Goal: Task Accomplishment & Management: Manage account settings

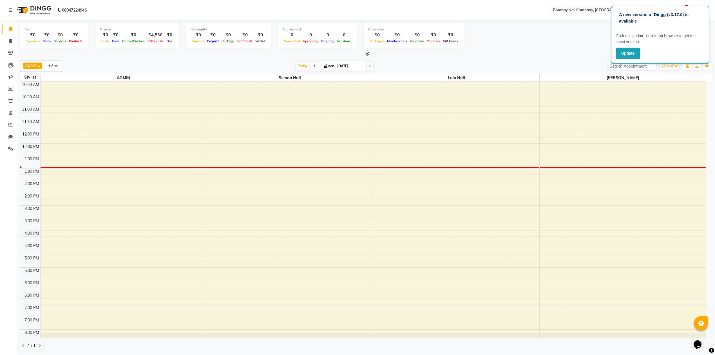
click at [345, 68] on input "[DATE]" at bounding box center [349, 66] width 28 height 8
select select "9"
select select "2025"
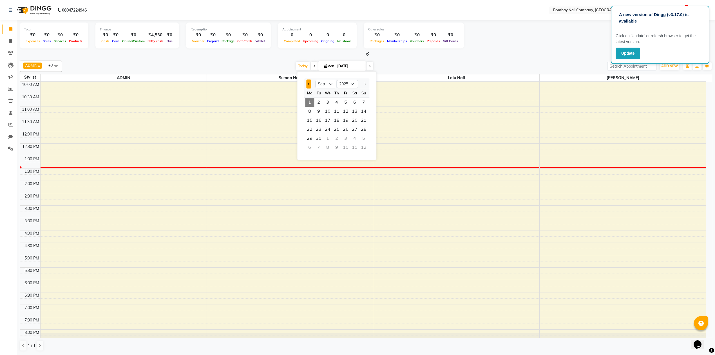
click at [310, 87] on button "Previous month" at bounding box center [308, 83] width 5 height 9
select select "8"
click at [360, 135] on span "31" at bounding box center [363, 138] width 9 height 9
type input "31-08-2025"
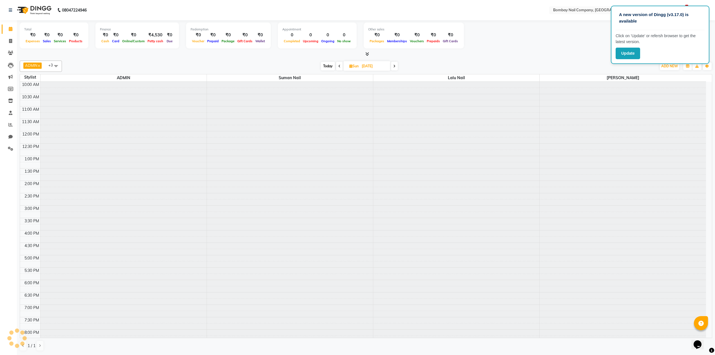
scroll to position [46, 0]
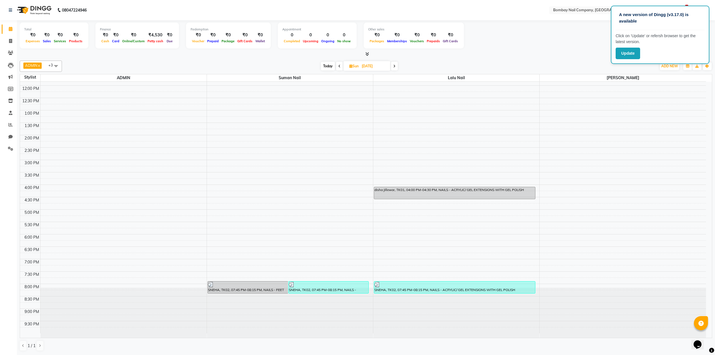
click at [369, 64] on input "31-08-2025" at bounding box center [374, 66] width 28 height 8
select select "8"
select select "2025"
click at [333, 147] on div "1" at bounding box center [336, 147] width 9 height 9
type input "[DATE]"
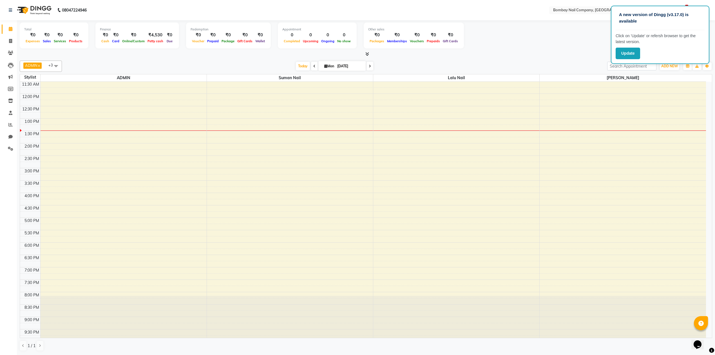
scroll to position [0, 0]
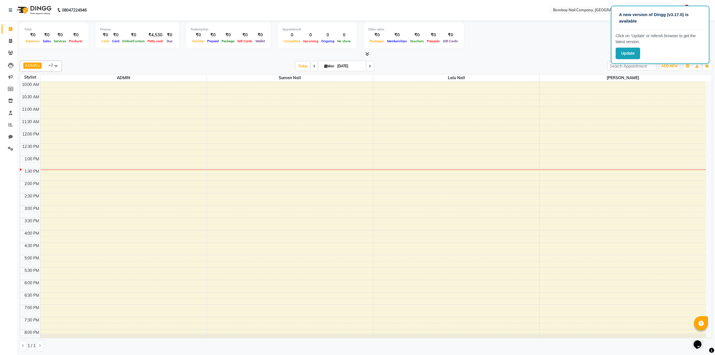
click at [407, 234] on div "10:00 AM 10:30 AM 11:00 AM 11:30 AM 12:00 PM 12:30 PM 1:00 PM 1:30 PM 2:00 PM 2…" at bounding box center [363, 230] width 686 height 297
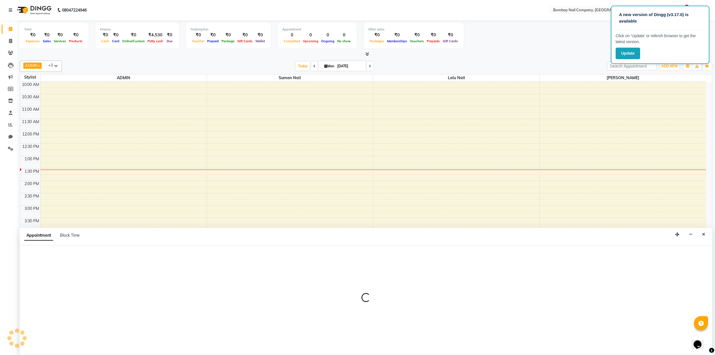
scroll to position [0, 0]
select select "90118"
select select "960"
select select "tentative"
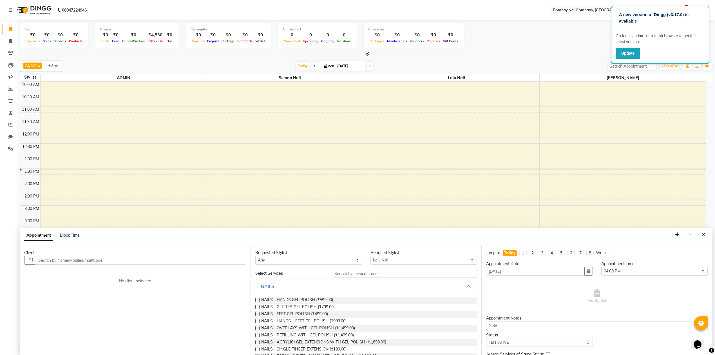
click at [189, 262] on input "text" at bounding box center [141, 259] width 210 height 9
type input "9764548850"
click at [235, 262] on button "Add Client" at bounding box center [234, 259] width 23 height 9
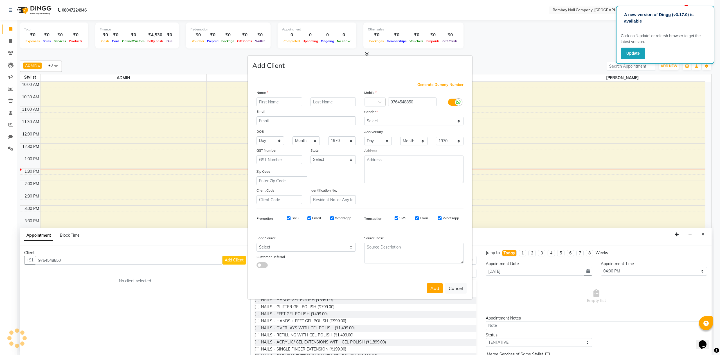
click at [294, 100] on input "text" at bounding box center [280, 101] width 46 height 9
type input "NISH"
click at [342, 104] on input "text" at bounding box center [334, 101] width 46 height 9
type input "ASNANI"
click at [383, 120] on select "Select [DEMOGRAPHIC_DATA] [DEMOGRAPHIC_DATA] Other Prefer Not To Say" at bounding box center [413, 120] width 99 height 9
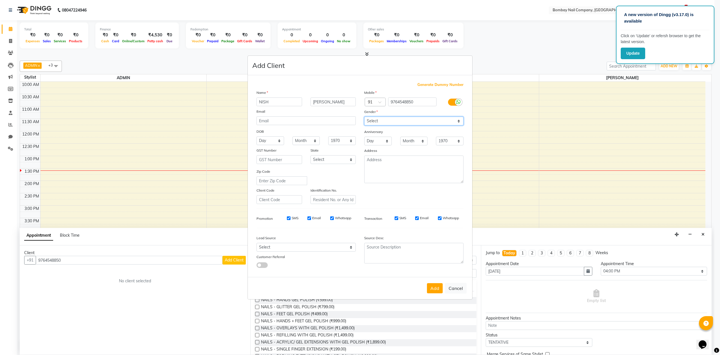
click at [383, 120] on select "Select [DEMOGRAPHIC_DATA] [DEMOGRAPHIC_DATA] Other Prefer Not To Say" at bounding box center [413, 120] width 99 height 9
click at [383, 119] on select "Select [DEMOGRAPHIC_DATA] [DEMOGRAPHIC_DATA] Other Prefer Not To Say" at bounding box center [413, 120] width 99 height 9
select select "[DEMOGRAPHIC_DATA]"
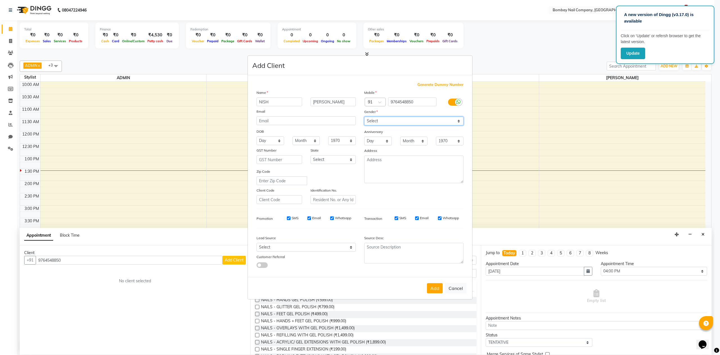
click at [364, 117] on select "Select [DEMOGRAPHIC_DATA] [DEMOGRAPHIC_DATA] Other Prefer Not To Say" at bounding box center [413, 120] width 99 height 9
click at [439, 286] on button "Add" at bounding box center [435, 288] width 16 height 10
select select
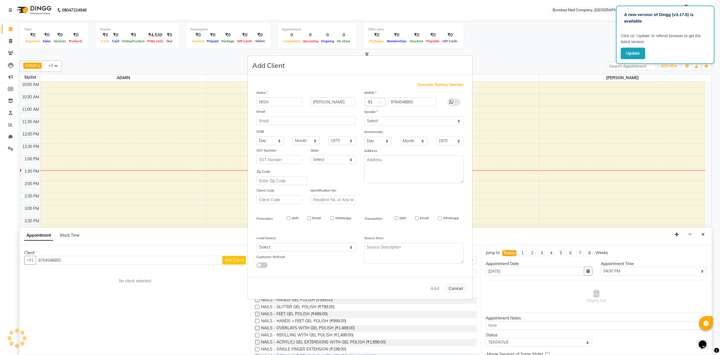
select select
checkbox input "false"
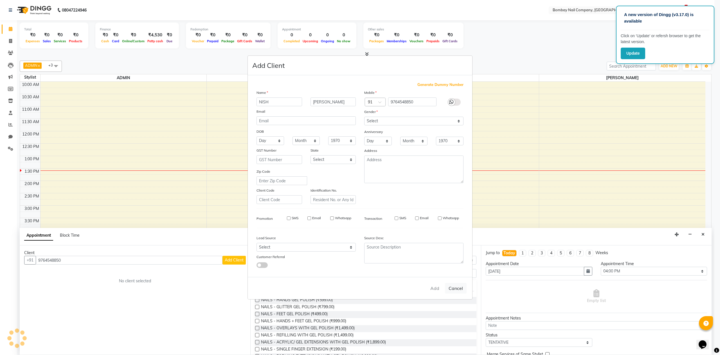
checkbox input "false"
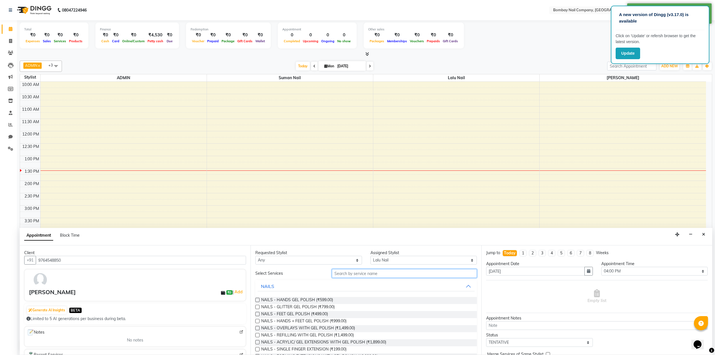
click at [367, 274] on input "text" at bounding box center [404, 273] width 145 height 9
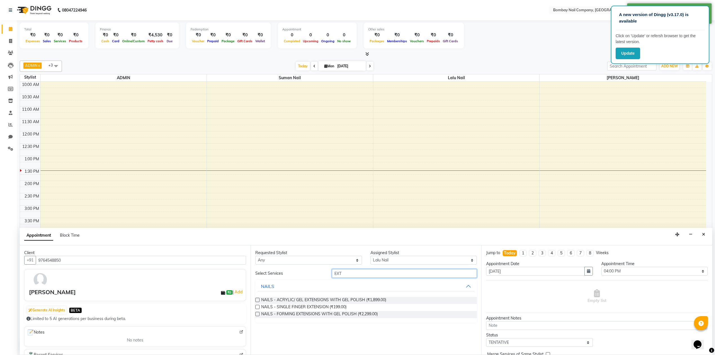
type input "EXT"
click at [258, 300] on label at bounding box center [257, 299] width 4 height 4
click at [258, 300] on input "checkbox" at bounding box center [257, 300] width 4 height 4
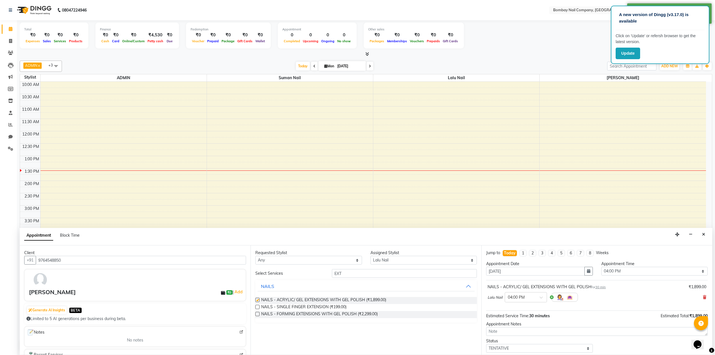
checkbox input "false"
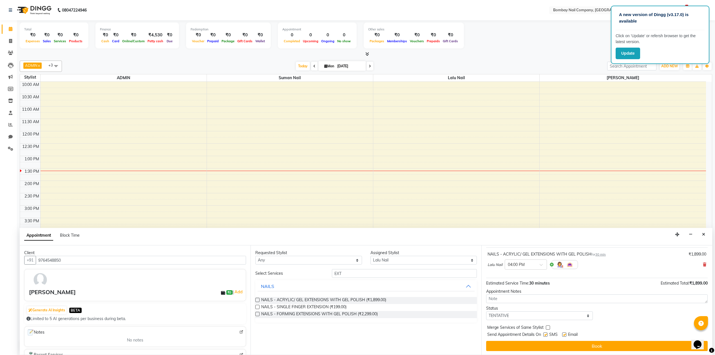
scroll to position [34, 0]
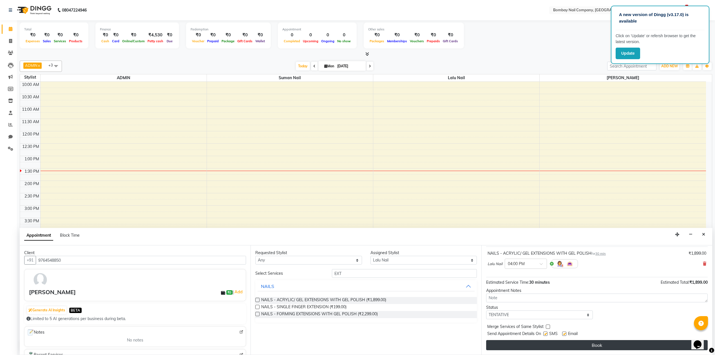
click at [568, 345] on button "Book" at bounding box center [596, 345] width 221 height 10
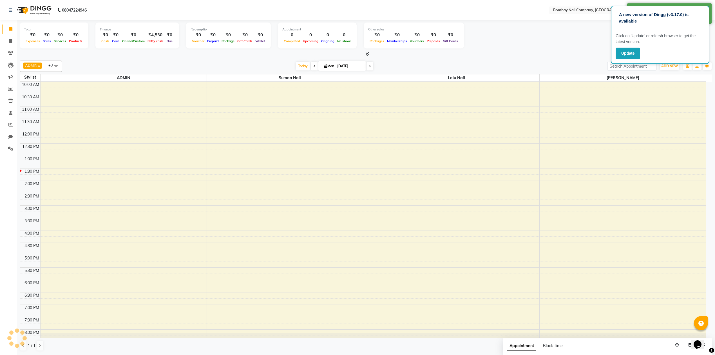
scroll to position [0, 0]
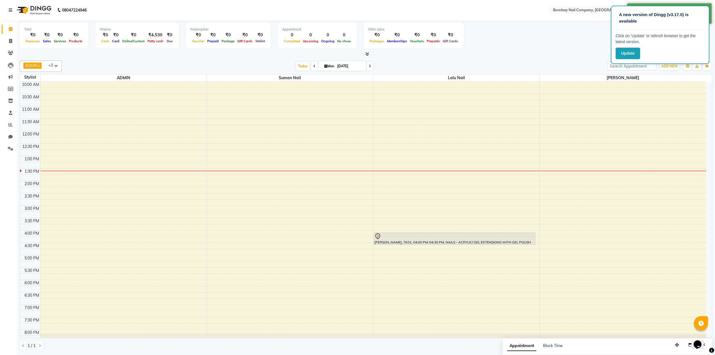
click at [343, 70] on input "[DATE]" at bounding box center [349, 66] width 28 height 8
select select "9"
select select "2025"
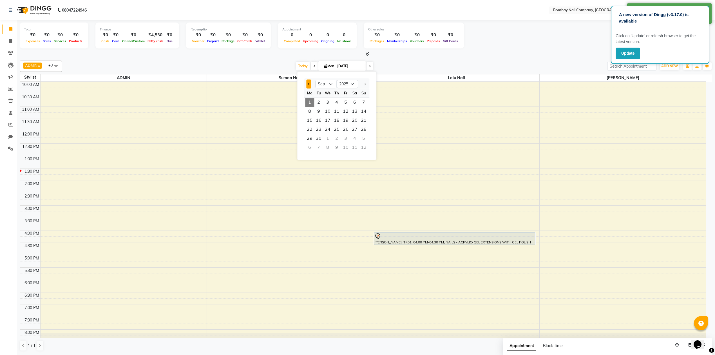
click at [309, 83] on span "Previous month" at bounding box center [309, 84] width 2 height 2
select select "8"
click at [367, 138] on span "31" at bounding box center [363, 138] width 9 height 9
type input "31-08-2025"
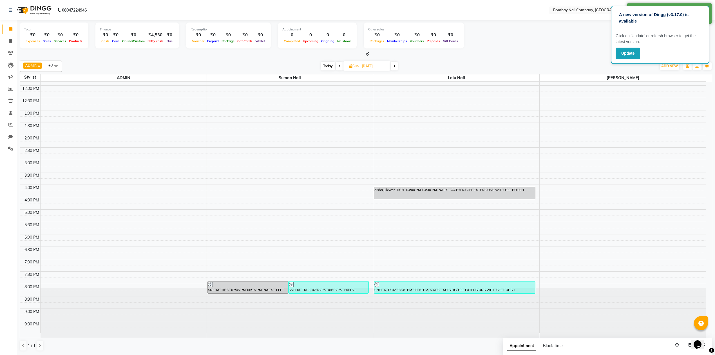
scroll to position [45, 0]
click at [362, 67] on input "31-08-2025" at bounding box center [374, 66] width 28 height 8
select select "8"
select select "2025"
click at [393, 66] on span at bounding box center [394, 66] width 7 height 9
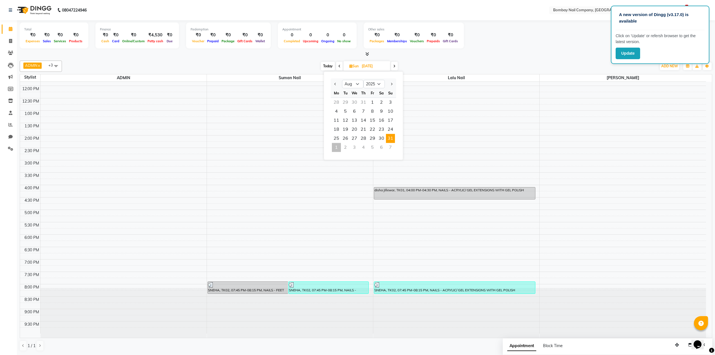
type input "[DATE]"
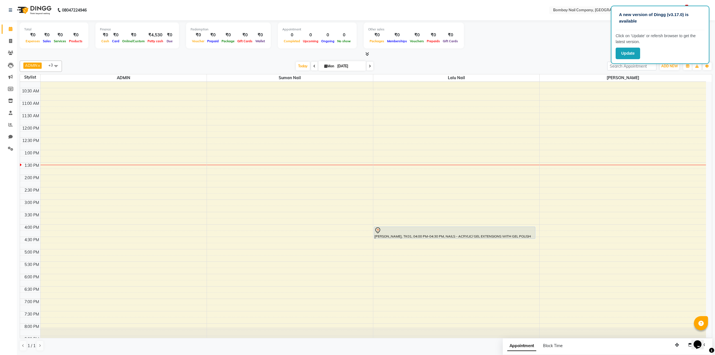
scroll to position [0, 0]
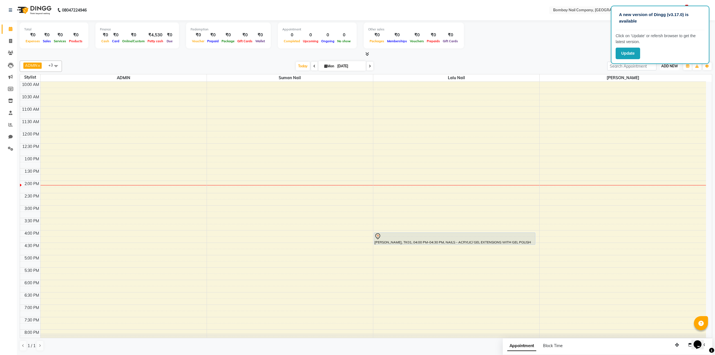
click at [668, 64] on span "ADD NEW" at bounding box center [669, 66] width 17 height 4
click at [664, 90] on link "Add Expense" at bounding box center [656, 91] width 44 height 7
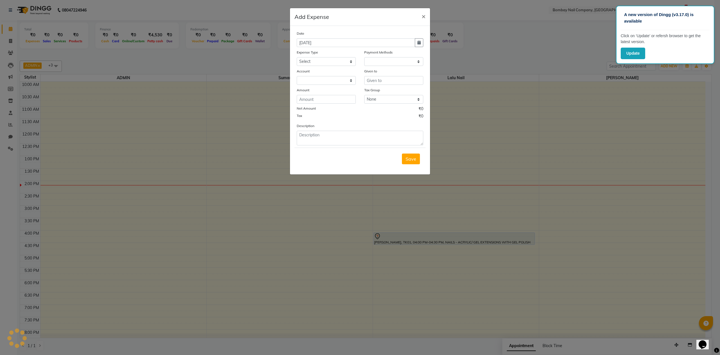
select select "1"
select select "8089"
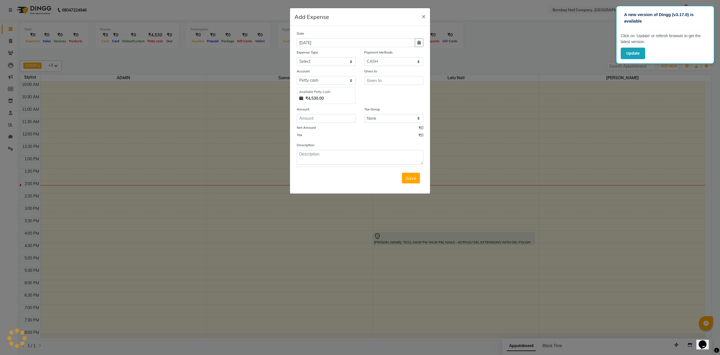
click at [470, 64] on ngb-modal-window "Add Expense × Date 01-09-2025 Expense Type Select Advance Salary Bank charges C…" at bounding box center [360, 177] width 720 height 355
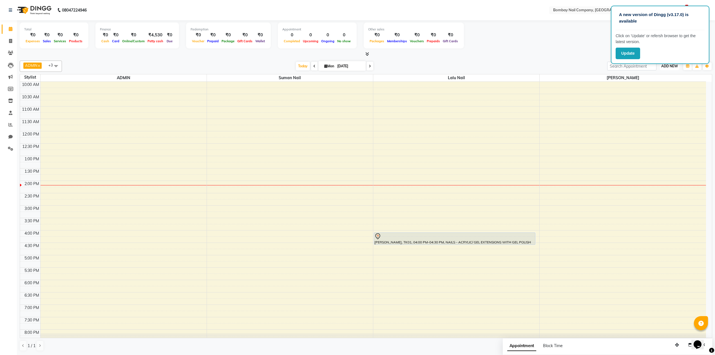
click at [668, 68] on span "ADD NEW" at bounding box center [669, 66] width 17 height 4
click at [655, 89] on link "Add Expense" at bounding box center [656, 91] width 44 height 7
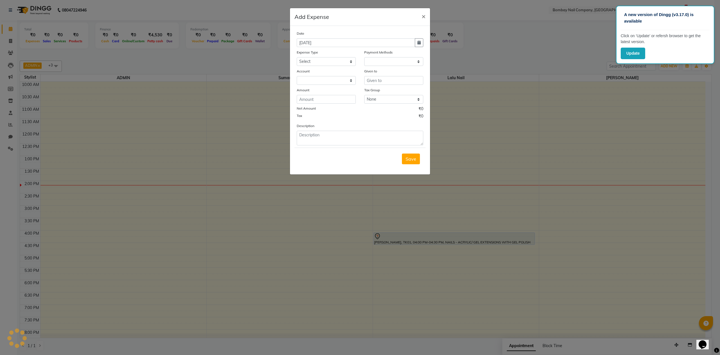
select select "1"
select select "8089"
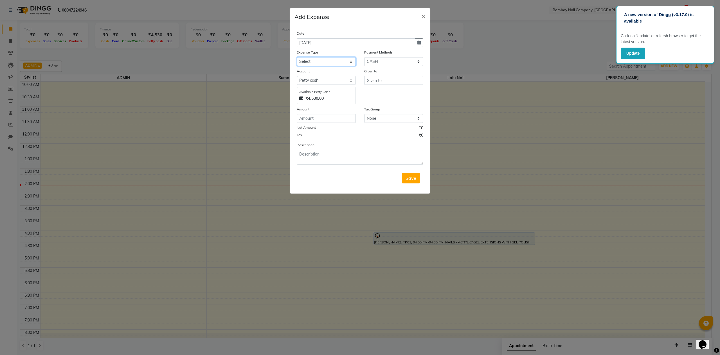
click at [310, 61] on select "Select Advance Salary Bank charges Car maintenance Cash transfer to bank Cash t…" at bounding box center [326, 61] width 59 height 9
select select "9"
click at [297, 57] on select "Select Advance Salary Bank charges Car maintenance Cash transfer to bank Cash t…" at bounding box center [326, 61] width 59 height 9
click at [320, 156] on textarea at bounding box center [360, 157] width 127 height 15
click at [328, 117] on input "number" at bounding box center [326, 118] width 59 height 9
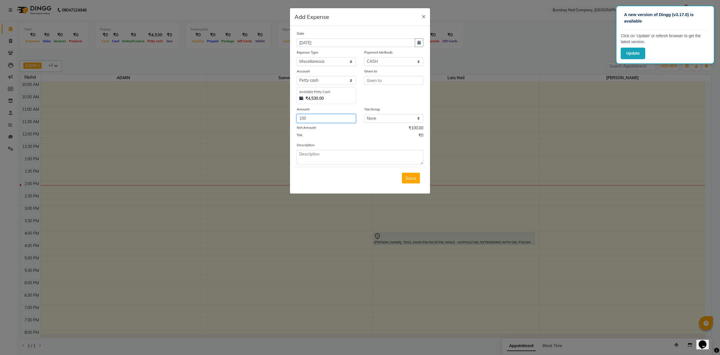
type input "100"
click at [389, 80] on input "text" at bounding box center [393, 80] width 59 height 9
type input "CHIU HOUSEKEEPING"
click at [321, 156] on textarea at bounding box center [360, 157] width 127 height 15
type textarea "SALON CLEANING CHARGES 100 RS."
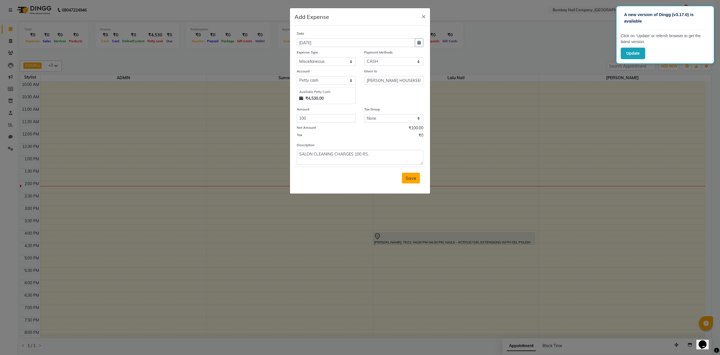
click at [412, 176] on span "Save" at bounding box center [411, 178] width 11 height 6
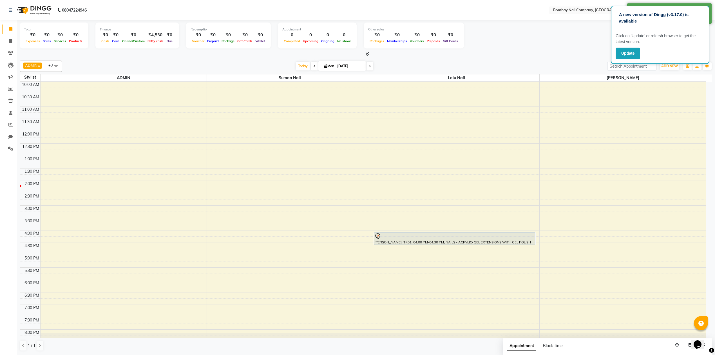
click at [533, 28] on div "Total ₹0 Expenses ₹0 Sales ₹0 Services ₹0 Products Finance ₹0 Cash ₹0 Card ₹0 O…" at bounding box center [366, 37] width 692 height 28
click at [668, 66] on span "ADD NEW" at bounding box center [669, 66] width 17 height 4
click at [655, 91] on link "Add Expense" at bounding box center [656, 91] width 44 height 7
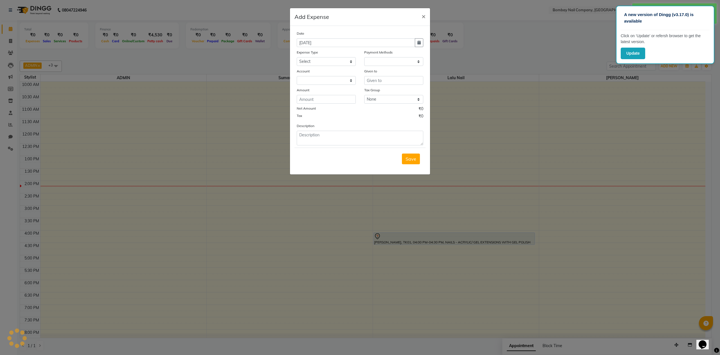
select select "1"
select select "8089"
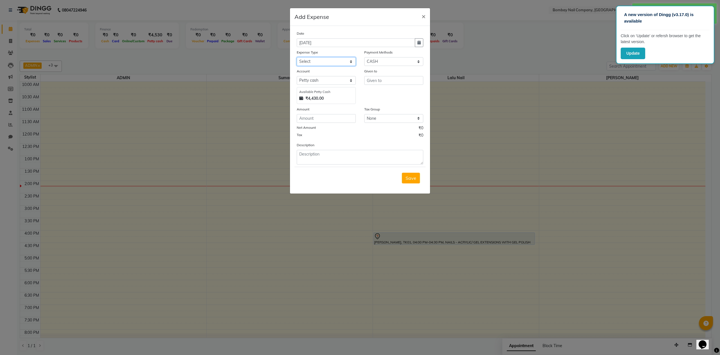
click at [321, 62] on select "Select Advance Salary Bank charges Car maintenance Cash transfer to bank Cash t…" at bounding box center [326, 61] width 59 height 9
select select "17"
click at [297, 57] on select "Select Advance Salary Bank charges Car maintenance Cash transfer to bank Cash t…" at bounding box center [326, 61] width 59 height 9
click at [383, 82] on input "text" at bounding box center [393, 80] width 59 height 9
type input "6"
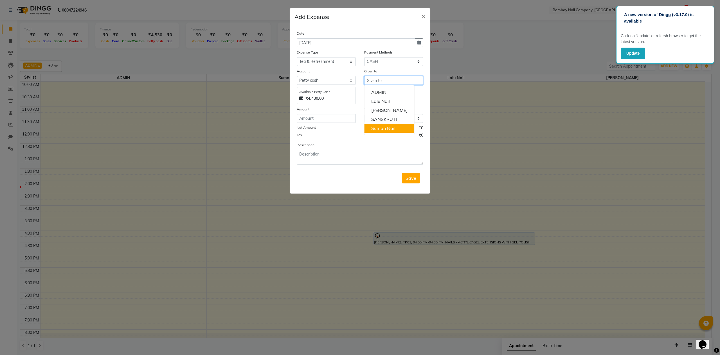
click at [387, 125] on ngb-highlight "Suman Nail" at bounding box center [383, 128] width 24 height 6
type input "Suman Nail"
click at [339, 119] on input "number" at bounding box center [326, 118] width 59 height 9
click at [340, 118] on input "number" at bounding box center [326, 118] width 59 height 9
type input "60"
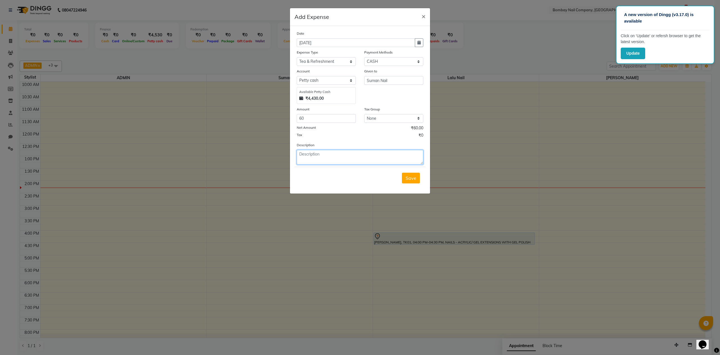
click at [324, 156] on textarea at bounding box center [360, 157] width 127 height 15
type textarea "TEA FOR STAFF"
click at [410, 180] on span "Save" at bounding box center [411, 178] width 11 height 6
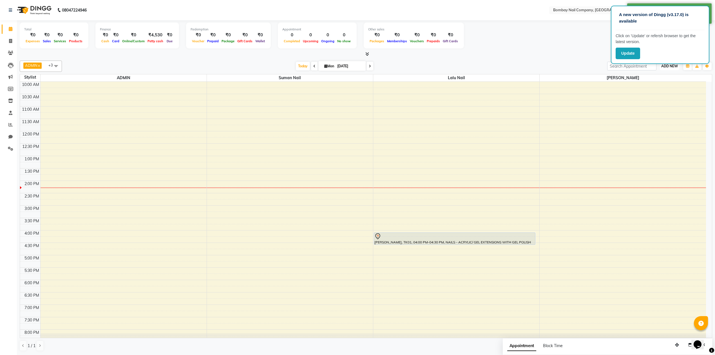
click at [665, 66] on span "ADD NEW" at bounding box center [669, 66] width 17 height 4
click at [661, 92] on link "Add Expense" at bounding box center [656, 91] width 44 height 7
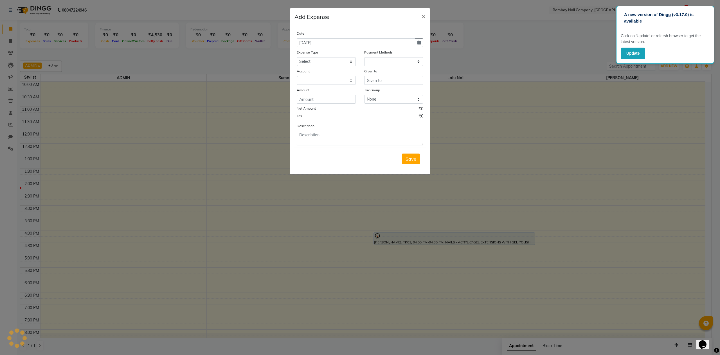
select select "1"
select select "8089"
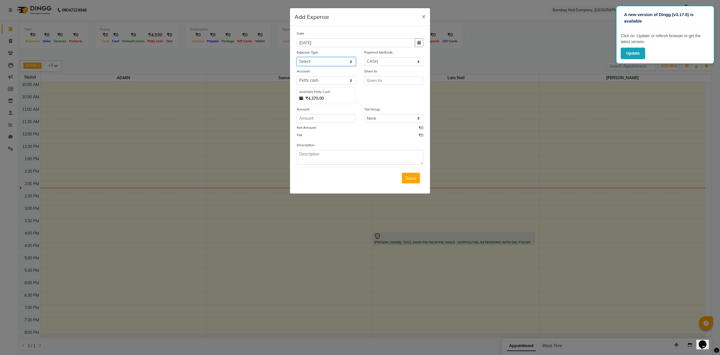
click at [322, 62] on select "Select Advance Salary Bank charges Car maintenance Cash transfer to bank Cash t…" at bounding box center [326, 61] width 59 height 9
select select "22"
click at [297, 57] on select "Select Advance Salary Bank charges Car maintenance Cash transfer to bank Cash t…" at bounding box center [326, 61] width 59 height 9
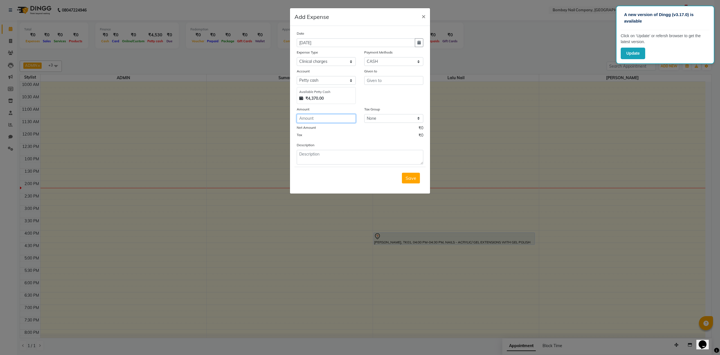
click at [321, 120] on input "number" at bounding box center [326, 118] width 59 height 9
type input "10"
click at [378, 79] on input "text" at bounding box center [393, 80] width 59 height 9
click at [400, 91] on button "Lalu Nail" at bounding box center [387, 91] width 44 height 9
type input "Lalu Nail"
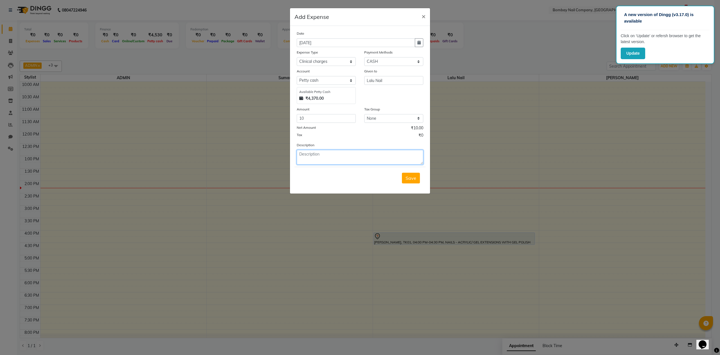
click at [325, 151] on textarea at bounding box center [360, 157] width 127 height 15
type textarea "BANDAGE 10 RS"
click at [411, 177] on span "Save" at bounding box center [411, 178] width 11 height 6
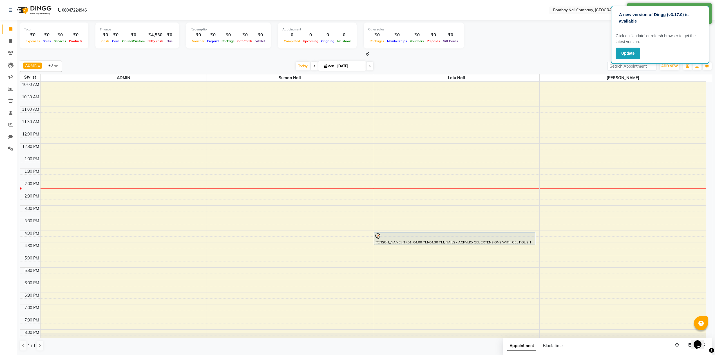
click at [491, 52] on div at bounding box center [366, 54] width 692 height 6
click at [579, 52] on div at bounding box center [366, 54] width 692 height 6
click at [566, 48] on div "Total ₹0 Expenses ₹0 Sales ₹0 Services ₹0 Products Finance ₹0 Cash ₹0 Card ₹0 O…" at bounding box center [366, 37] width 692 height 28
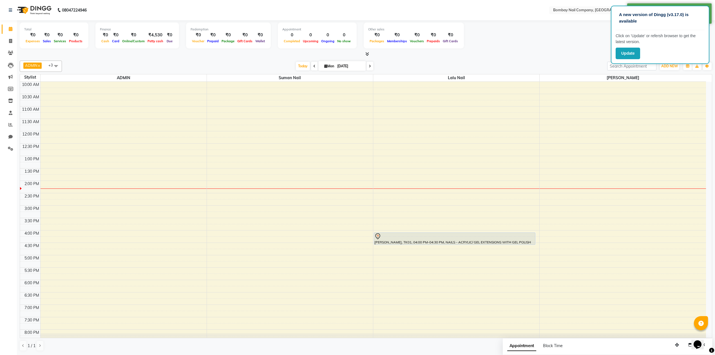
click at [566, 48] on div "Total ₹0 Expenses ₹0 Sales ₹0 Services ₹0 Products Finance ₹0 Cash ₹0 Card ₹0 O…" at bounding box center [366, 37] width 692 height 28
click at [662, 66] on span "ADD NEW" at bounding box center [669, 66] width 17 height 4
click at [666, 97] on link "Add Attendance" at bounding box center [656, 98] width 44 height 7
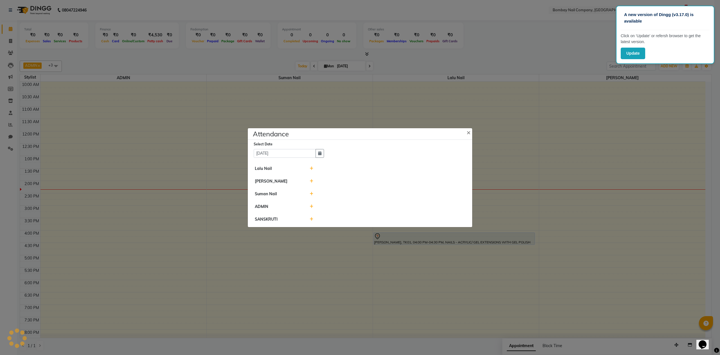
click at [312, 167] on icon at bounding box center [312, 168] width 4 height 4
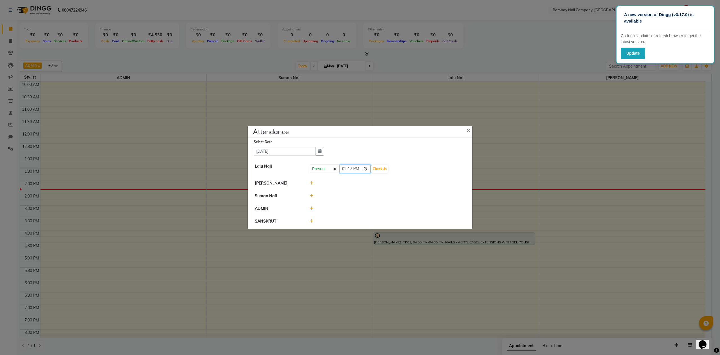
click at [361, 167] on input "14:17" at bounding box center [356, 168] width 32 height 9
type input "11:00"
click at [372, 168] on button "Check-In" at bounding box center [379, 169] width 17 height 8
click at [311, 182] on icon at bounding box center [312, 182] width 4 height 4
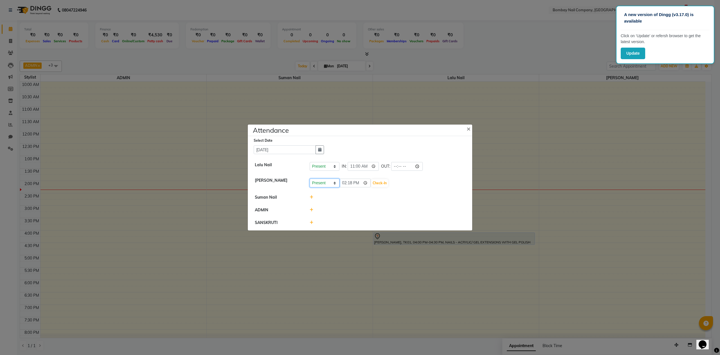
click at [334, 182] on select "Present Absent Late Half Day Weekly Off" at bounding box center [325, 182] width 30 height 9
select select "W"
click at [310, 178] on select "Present Absent Late Half Day Weekly Off" at bounding box center [325, 182] width 30 height 9
click at [345, 180] on button "Save" at bounding box center [345, 183] width 11 height 8
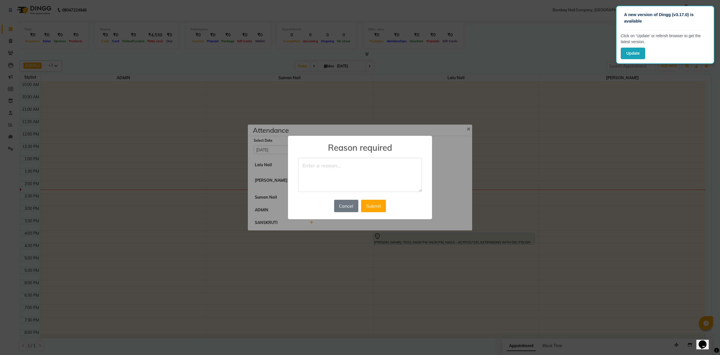
click at [363, 178] on textarea at bounding box center [360, 175] width 124 height 34
click at [330, 169] on textarea at bounding box center [360, 175] width 124 height 34
type textarea "WEEK OFF"
click at [380, 202] on button "Submit" at bounding box center [373, 205] width 25 height 12
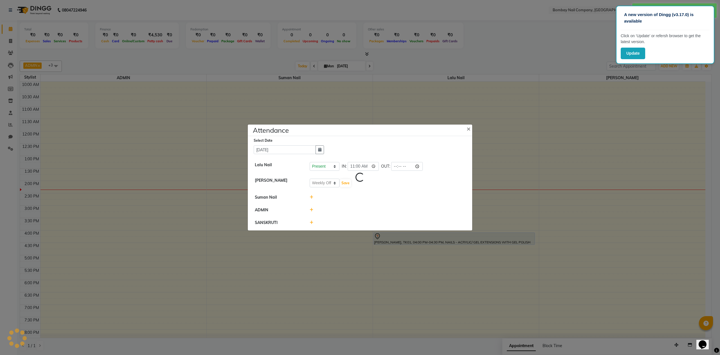
select select "W"
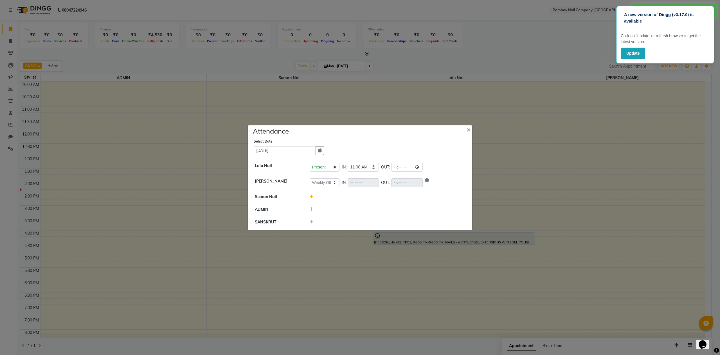
click at [312, 196] on icon at bounding box center [312, 196] width 4 height 4
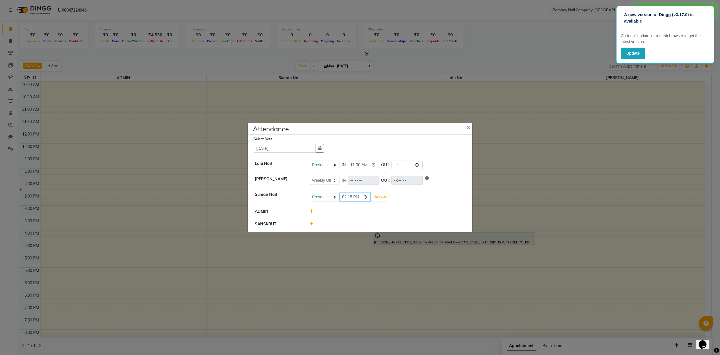
click at [357, 197] on input "14:18" at bounding box center [356, 196] width 32 height 9
type input "11:00"
click at [372, 195] on button "Check-In" at bounding box center [379, 197] width 17 height 8
select select "W"
click at [312, 221] on icon at bounding box center [312, 223] width 4 height 4
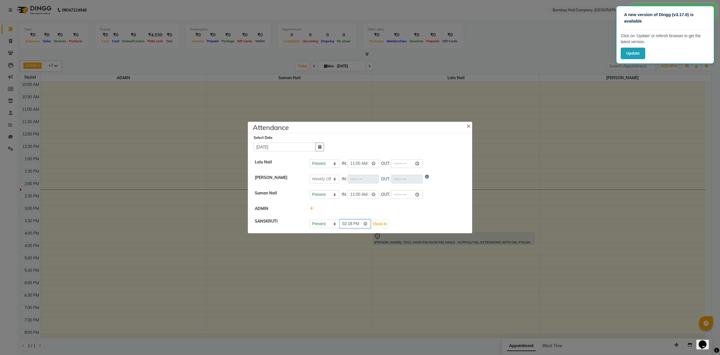
click at [357, 224] on input "14:18" at bounding box center [356, 223] width 32 height 9
type input "11:56"
click at [371, 223] on button "Check-In" at bounding box center [379, 224] width 17 height 8
select select "W"
click at [470, 122] on span "×" at bounding box center [469, 126] width 4 height 8
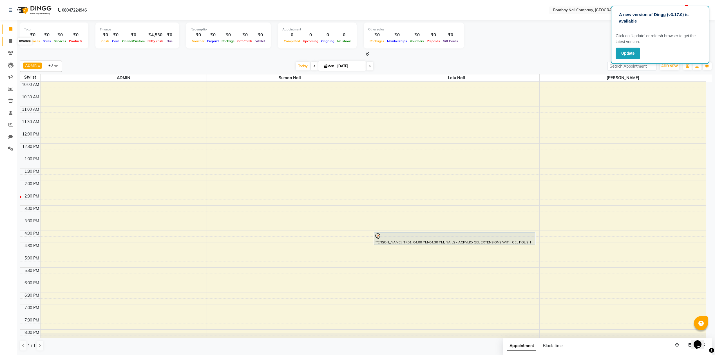
drag, startPoint x: 11, startPoint y: 42, endPoint x: 21, endPoint y: 45, distance: 10.7
click at [11, 42] on icon at bounding box center [10, 41] width 3 height 4
select select "service"
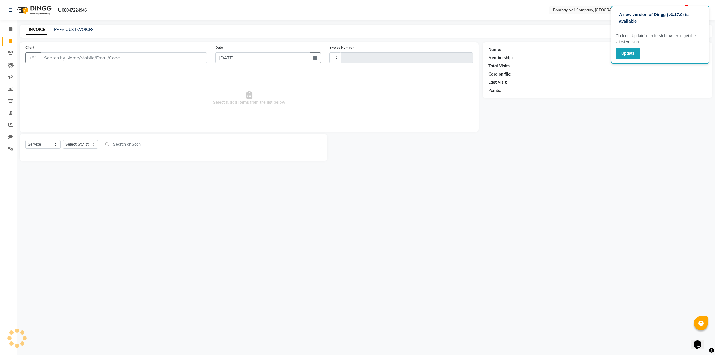
type input "0005"
select select "8782"
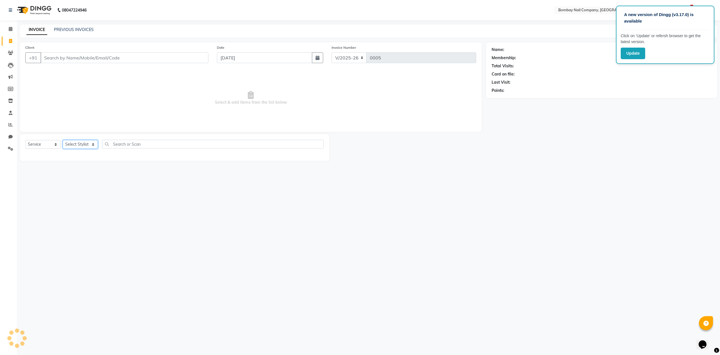
click at [76, 143] on select "Select Stylist ADMIN Lalu Nail Sanjay Nail [PERSON_NAME] Nail" at bounding box center [80, 144] width 35 height 9
click at [123, 102] on span "Select & add items from the list below" at bounding box center [250, 98] width 451 height 56
click at [95, 143] on select "Select Stylist ADMIN Lalu Nail Sanjay Nail [PERSON_NAME] Nail" at bounding box center [80, 144] width 35 height 9
select select "90118"
click at [63, 140] on select "Select Stylist ADMIN Lalu Nail Sanjay Nail [PERSON_NAME] Nail" at bounding box center [80, 144] width 35 height 9
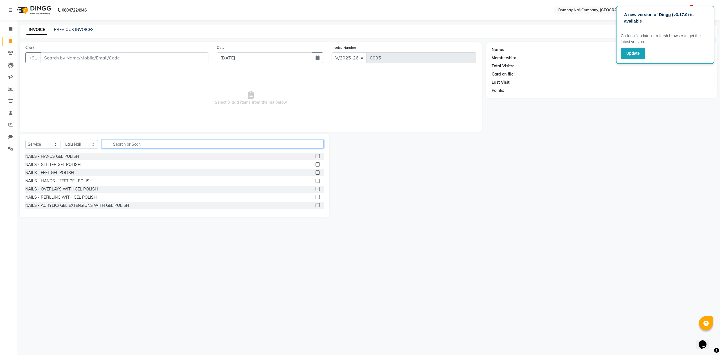
click at [119, 143] on input "text" at bounding box center [213, 144] width 222 height 9
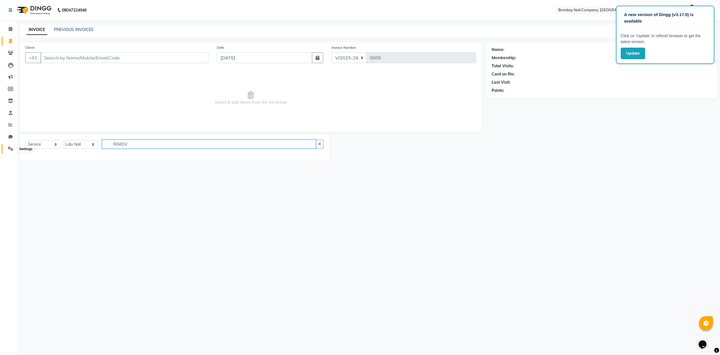
type input "REMOV"
click at [10, 149] on icon at bounding box center [10, 148] width 5 height 4
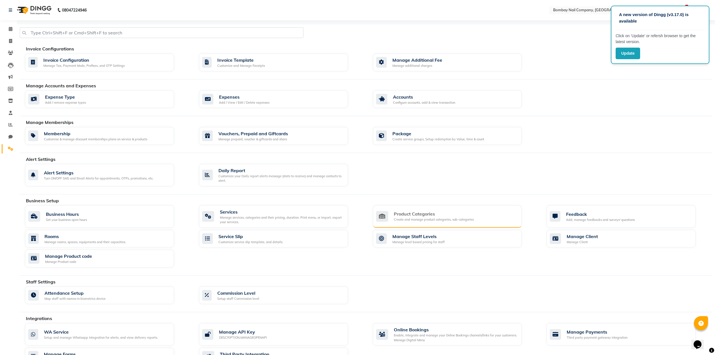
click at [403, 221] on div "Create and manage product categories, sub-categories" at bounding box center [434, 219] width 80 height 5
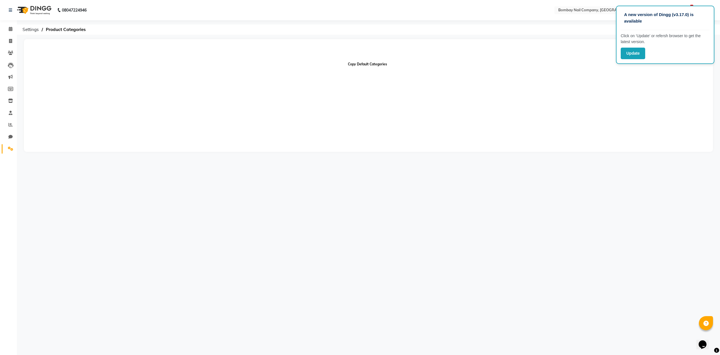
click at [373, 66] on button "Copy Default Categories" at bounding box center [368, 64] width 44 height 10
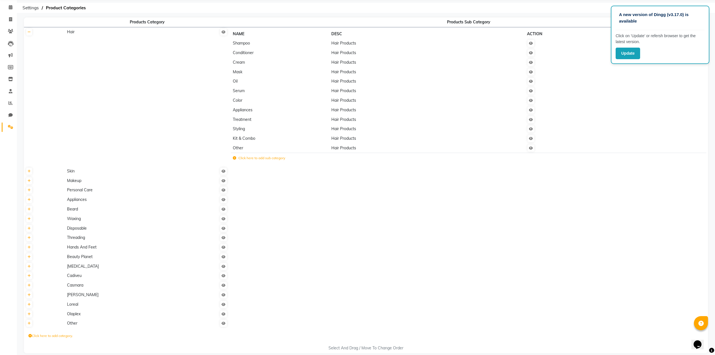
scroll to position [28, 0]
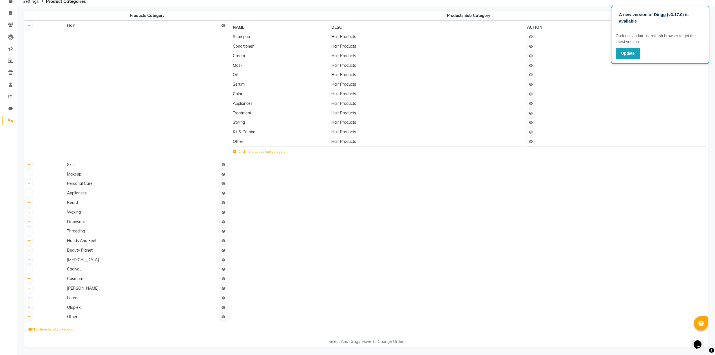
click at [45, 329] on label "Click here to add category." at bounding box center [50, 328] width 44 height 5
click at [323, 215] on td at bounding box center [468, 212] width 479 height 10
click at [354, 201] on td at bounding box center [468, 203] width 479 height 10
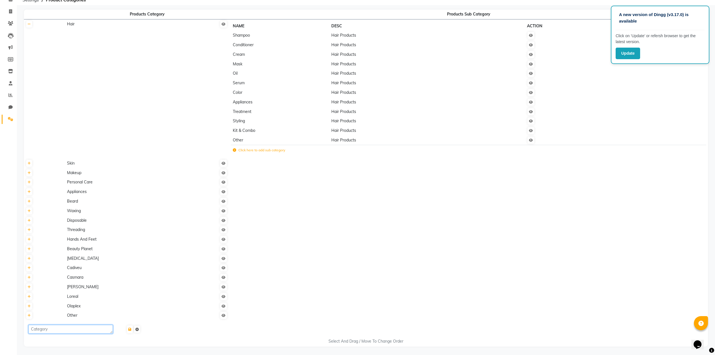
click at [79, 329] on textarea at bounding box center [70, 328] width 84 height 9
type textarea "N"
click at [411, 244] on td at bounding box center [468, 249] width 479 height 10
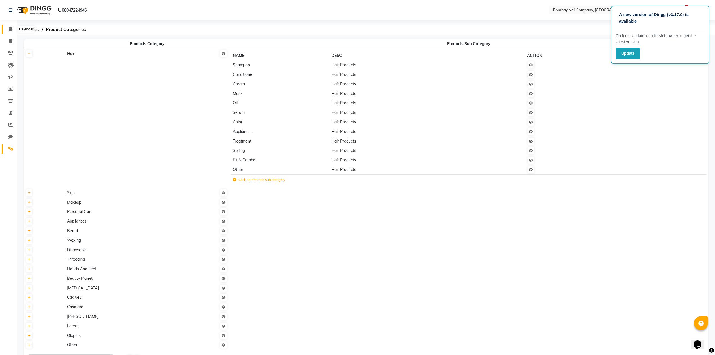
click at [9, 30] on icon at bounding box center [11, 29] width 4 height 4
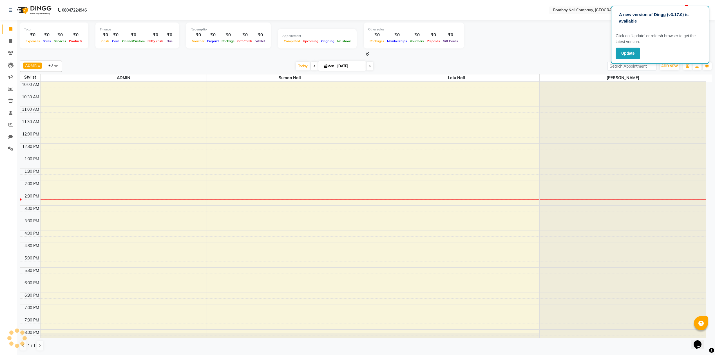
click at [581, 59] on div "ADMIN x Lalu Nail x Sanjay Nail x Suman Nail x +3 Select All ADMIN Suman Nail L…" at bounding box center [366, 205] width 692 height 295
click at [662, 68] on span "ADD NEW" at bounding box center [669, 66] width 17 height 4
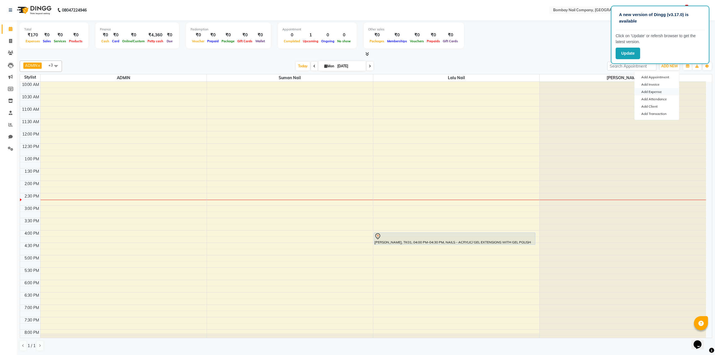
click at [655, 91] on link "Add Expense" at bounding box center [656, 91] width 44 height 7
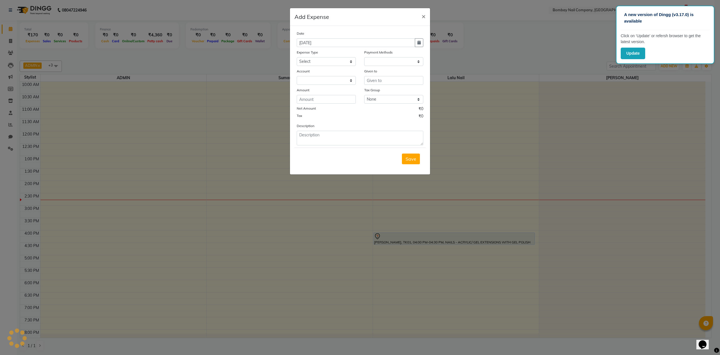
select select "1"
select select "8089"
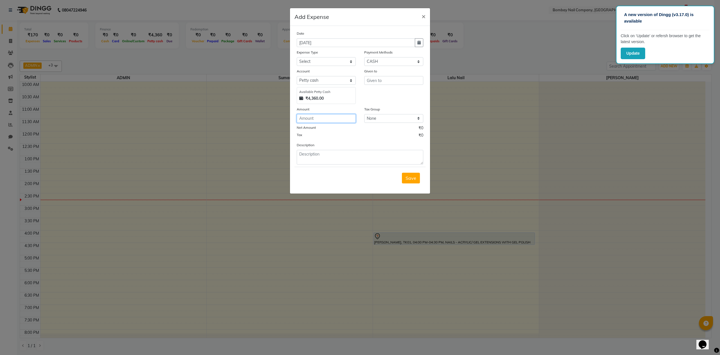
click at [321, 118] on input "number" at bounding box center [326, 118] width 59 height 9
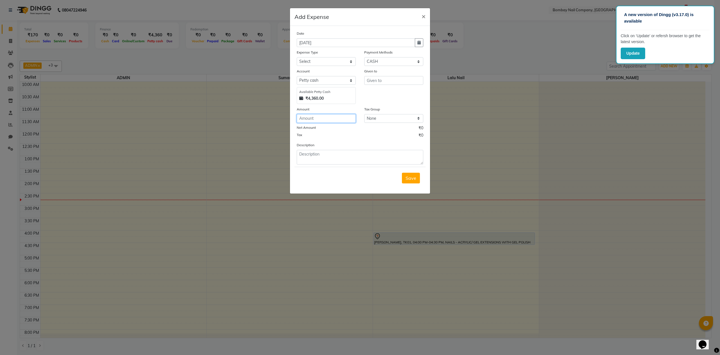
click at [321, 118] on input "number" at bounding box center [326, 118] width 59 height 9
type input "100"
click at [332, 157] on textarea at bounding box center [360, 157] width 127 height 15
type textarea "MOUSE PAD 100 RS."
click at [387, 82] on input "text" at bounding box center [393, 80] width 59 height 9
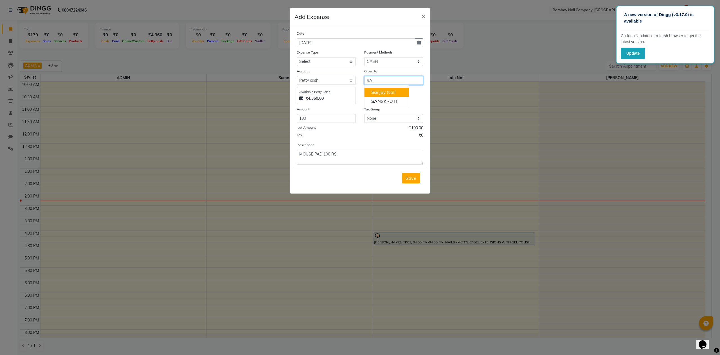
type input "S"
type input "M"
click at [391, 91] on ngb-highlight "SANSKR UTI" at bounding box center [384, 92] width 26 height 6
type input "SANSKRUTI"
click at [391, 91] on div "Given to SANSKRUTI" at bounding box center [394, 86] width 68 height 36
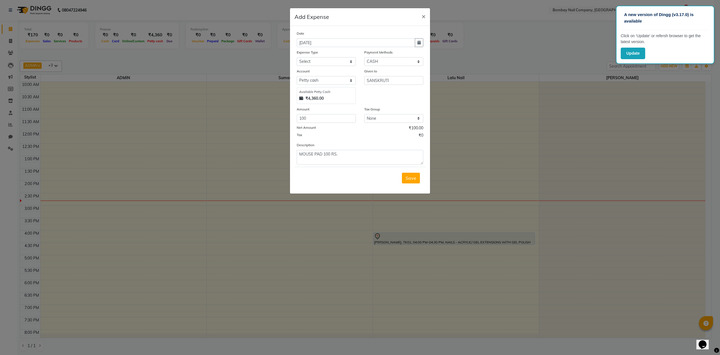
click at [391, 91] on div "Given to SANSKRUTI" at bounding box center [394, 86] width 68 height 36
click at [320, 58] on select "Select Advance Salary Bank charges Car maintenance Cash transfer to bank Cash t…" at bounding box center [326, 61] width 59 height 9
select select "4"
click at [297, 57] on select "Select Advance Salary Bank charges Car maintenance Cash transfer to bank Cash t…" at bounding box center [326, 61] width 59 height 9
click at [412, 178] on span "Save" at bounding box center [411, 178] width 11 height 6
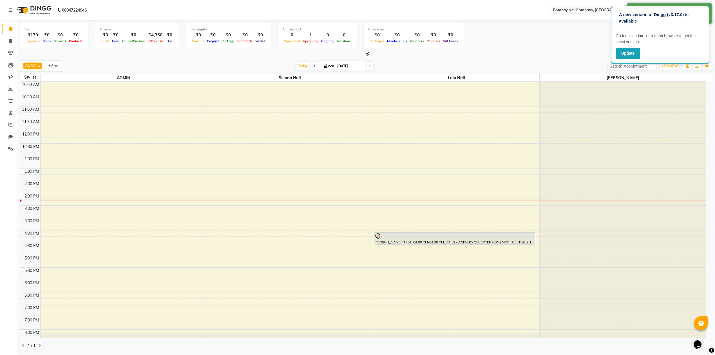
click at [402, 60] on div "ADMIN x Lalu Nail x Sanjay Nail x Suman Nail x +3 Select All ADMIN Suman Nail L…" at bounding box center [366, 65] width 692 height 11
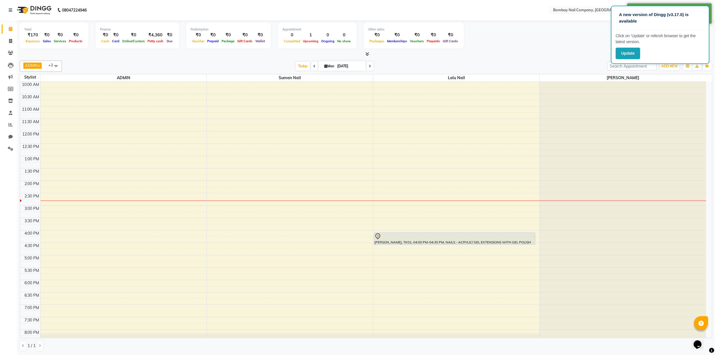
click at [402, 60] on div "ADMIN x Lalu Nail x Sanjay Nail x Suman Nail x +3 Select All ADMIN Suman Nail L…" at bounding box center [366, 65] width 692 height 11
click at [486, 45] on div "Total ₹170 Expenses ₹0 Sales ₹0 Services ₹0 Products Finance ₹0 Cash ₹0 Card ₹0…" at bounding box center [366, 37] width 692 height 28
click at [508, 38] on div "Total ₹170 Expenses ₹0 Sales ₹0 Services ₹0 Products Finance ₹0 Cash ₹0 Card ₹0…" at bounding box center [366, 37] width 692 height 28
click at [352, 66] on input "[DATE]" at bounding box center [349, 66] width 28 height 8
select select "9"
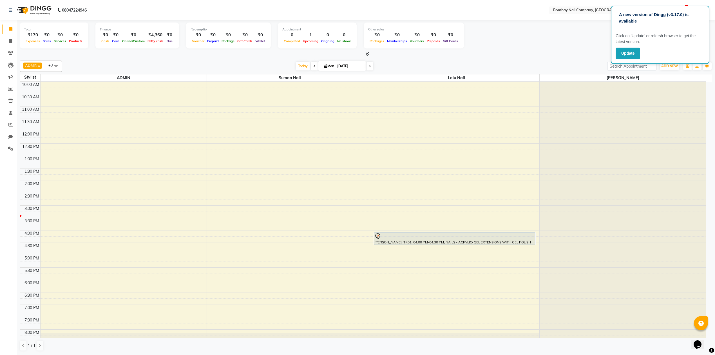
select select "2025"
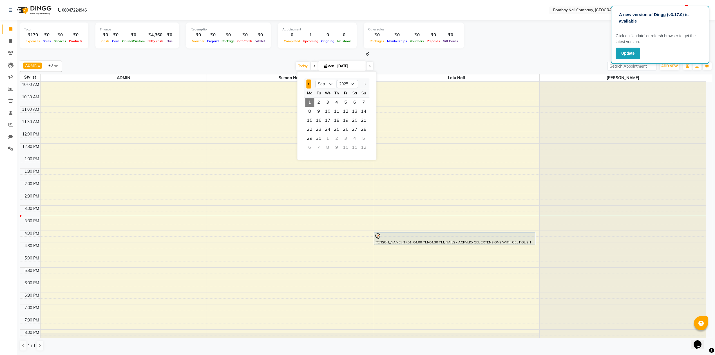
click at [311, 82] on button "Previous month" at bounding box center [308, 83] width 5 height 9
select select "8"
click at [362, 139] on span "31" at bounding box center [363, 138] width 9 height 9
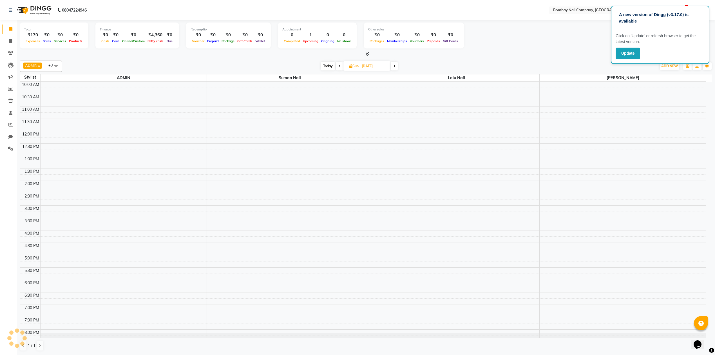
scroll to position [46, 0]
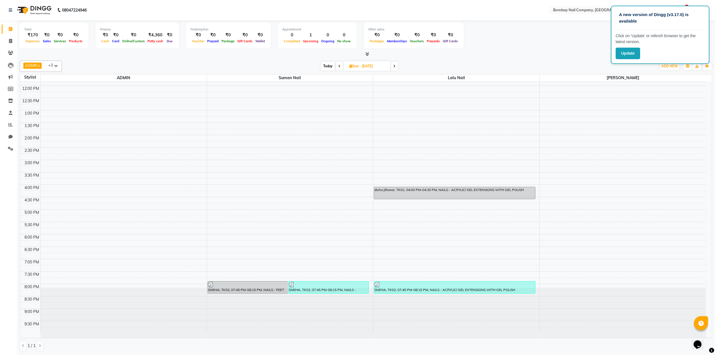
click at [394, 68] on icon at bounding box center [394, 65] width 2 height 3
type input "[DATE]"
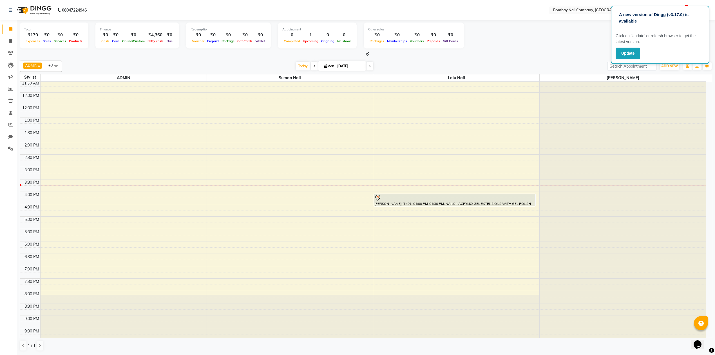
scroll to position [45, 0]
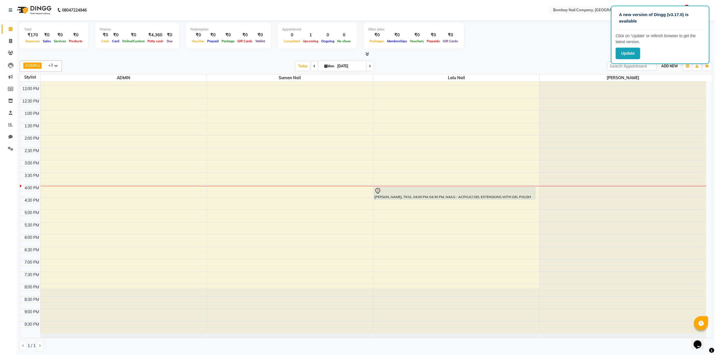
click at [673, 64] on button "ADD NEW Toggle Dropdown" at bounding box center [668, 66] width 19 height 8
click at [656, 98] on link "Add Attendance" at bounding box center [656, 98] width 44 height 7
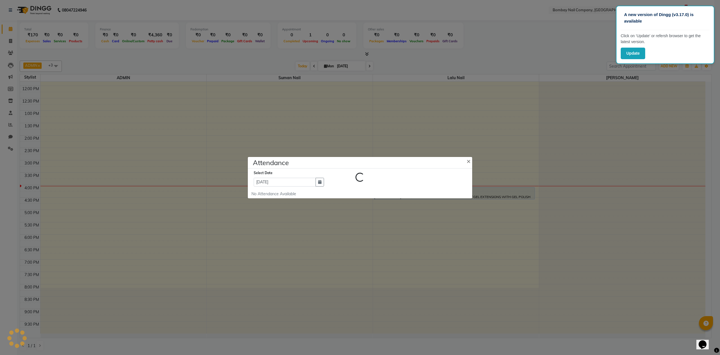
select select "W"
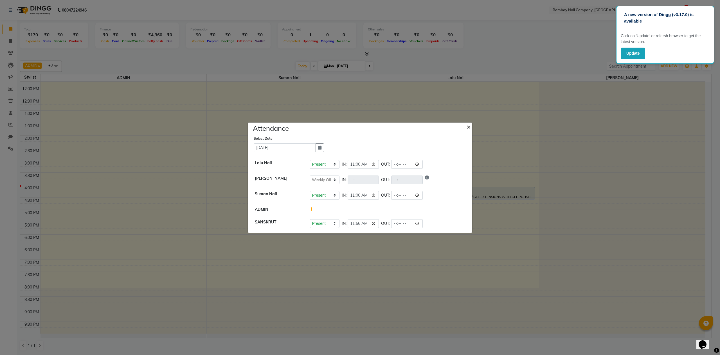
click at [467, 125] on span "×" at bounding box center [469, 126] width 4 height 8
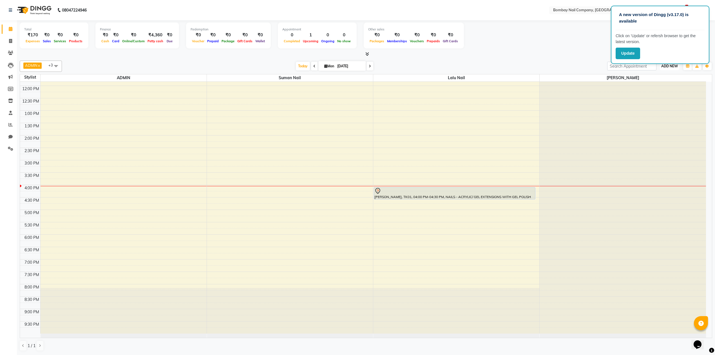
click at [668, 66] on span "ADD NEW" at bounding box center [669, 66] width 17 height 4
click at [655, 93] on link "Add Expense" at bounding box center [656, 91] width 44 height 7
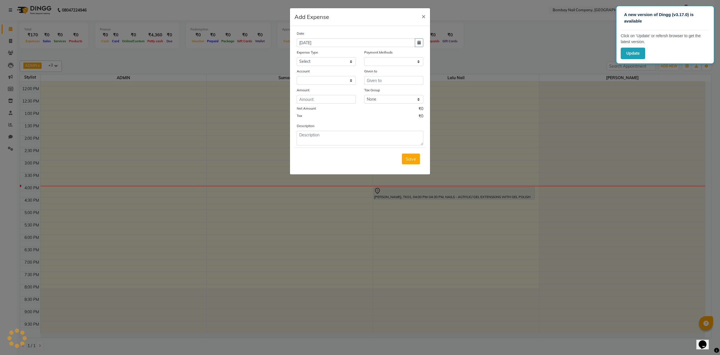
select select "1"
select select "8089"
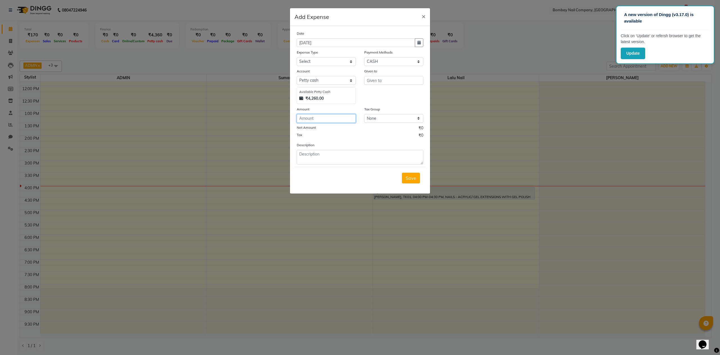
click at [313, 119] on input "number" at bounding box center [326, 118] width 59 height 9
type input "200"
click at [338, 62] on select "Select Advance Salary Bank charges Car maintenance Cash transfer to bank Cash t…" at bounding box center [326, 61] width 59 height 9
select select "4"
click at [297, 57] on select "Select Advance Salary Bank charges Car maintenance Cash transfer to bank Cash t…" at bounding box center [326, 61] width 59 height 9
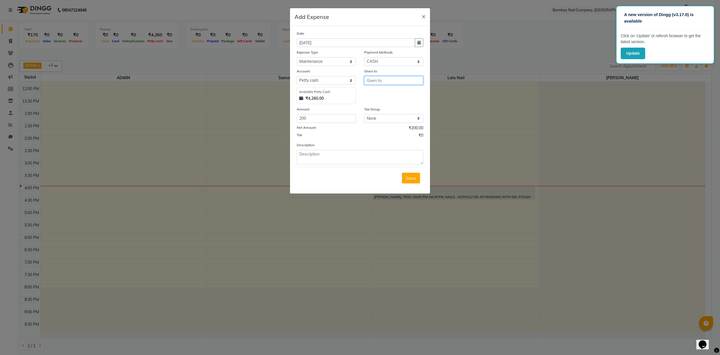
click at [385, 79] on input "text" at bounding box center [393, 80] width 59 height 9
click at [378, 159] on textarea at bounding box center [360, 157] width 127 height 15
type textarea "G"
type textarea "SHUTTER GRISSING CHARGES 200 RS."
click at [410, 177] on span "Save" at bounding box center [411, 178] width 11 height 6
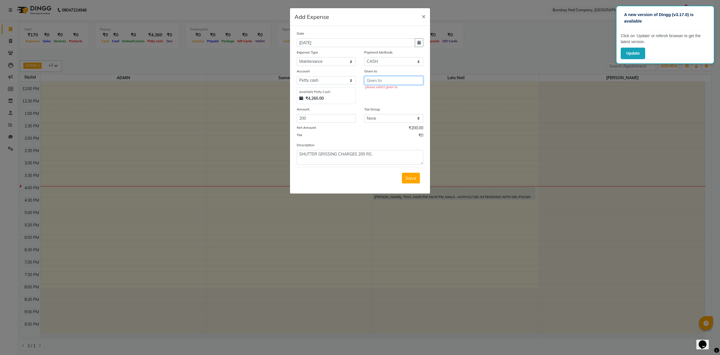
click at [386, 79] on input "text" at bounding box center [393, 80] width 59 height 9
type input "SHUTTER GRISSING"
click at [407, 178] on span "Save" at bounding box center [411, 178] width 11 height 6
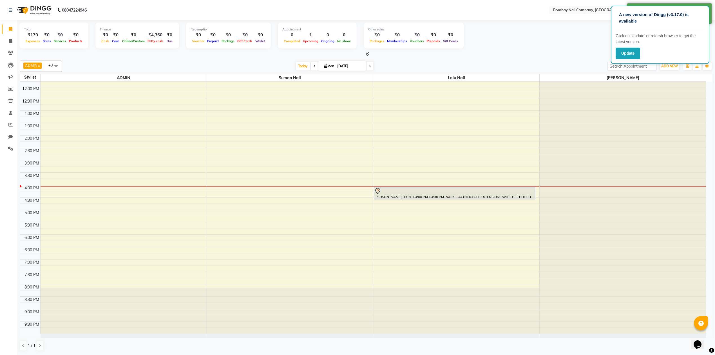
click at [537, 49] on div "Total ₹170 Expenses ₹0 Sales ₹0 Services ₹0 Products Finance ₹0 Cash ₹0 Card ₹0…" at bounding box center [366, 37] width 692 height 28
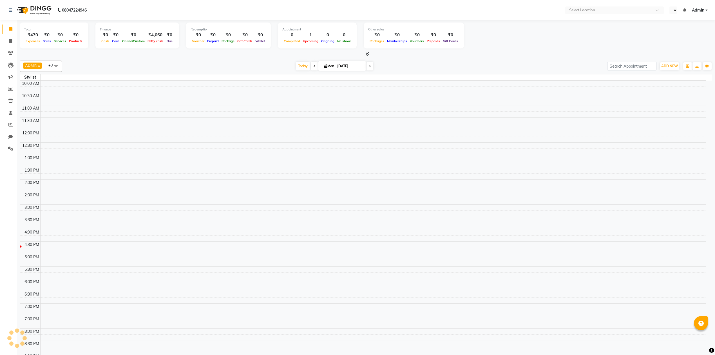
scroll to position [35, 0]
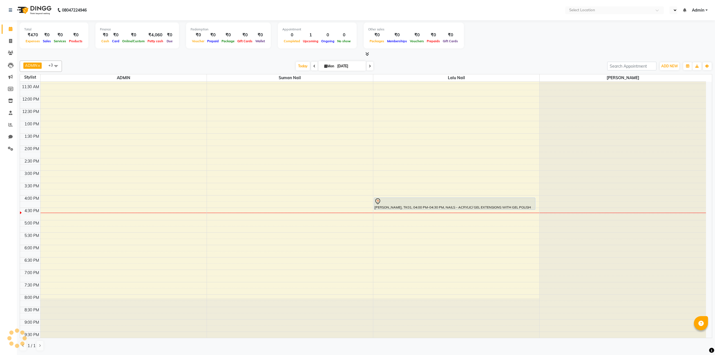
select select "en"
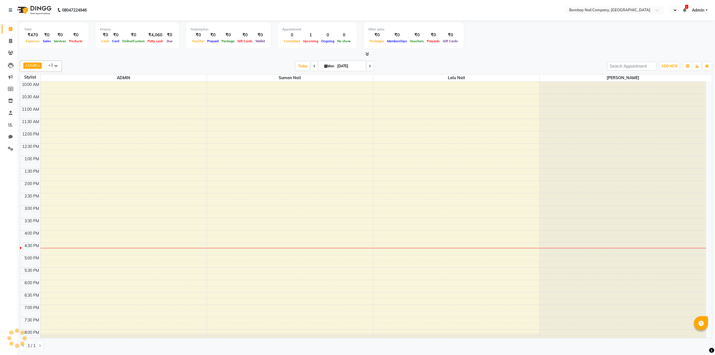
select select "en"
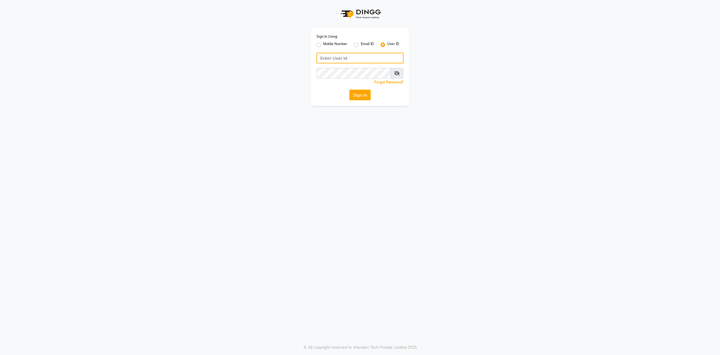
type input "bombay nail company"
click at [396, 74] on icon at bounding box center [397, 73] width 6 height 5
click at [365, 96] on button "Sign In" at bounding box center [359, 94] width 21 height 11
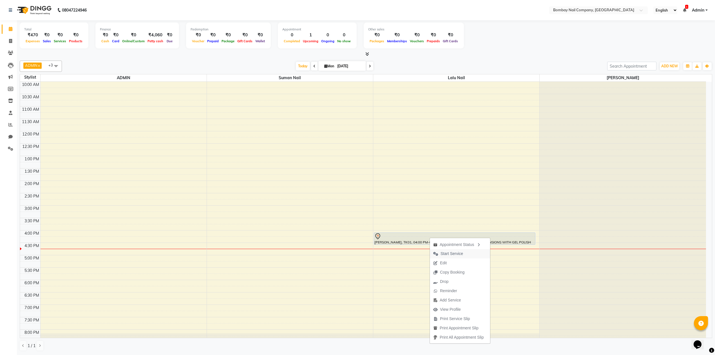
click at [456, 253] on span "Start Service" at bounding box center [451, 253] width 23 height 6
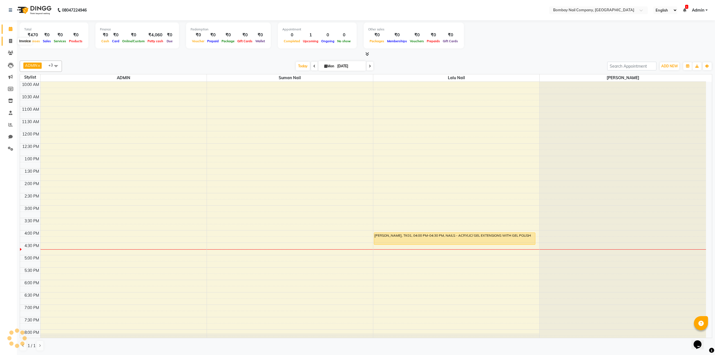
click at [12, 42] on icon at bounding box center [10, 41] width 3 height 4
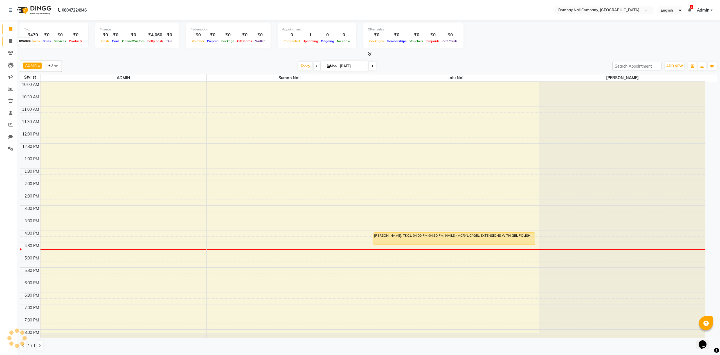
select select "8782"
select select "service"
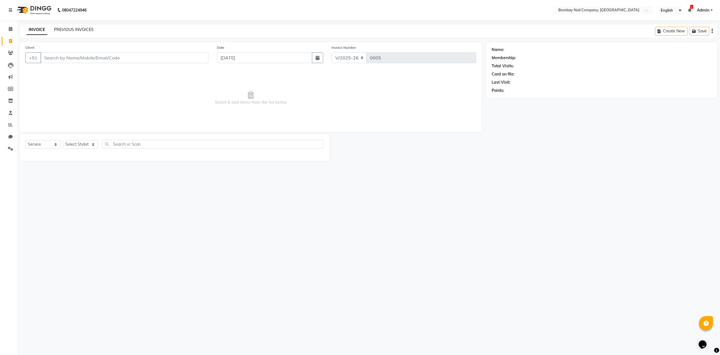
click at [86, 27] on link "PREVIOUS INVOICES" at bounding box center [74, 29] width 40 height 5
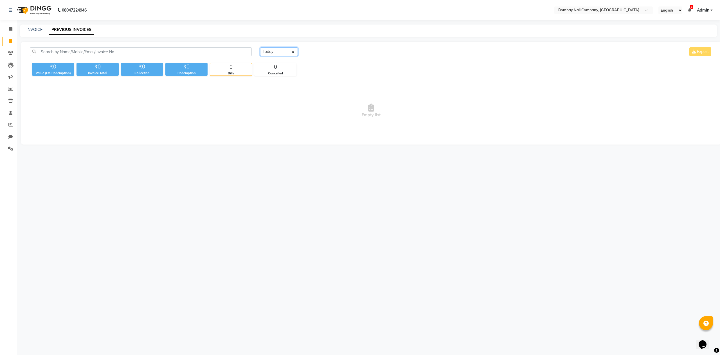
click at [280, 52] on select "Today Yesterday Custom Range" at bounding box center [279, 51] width 38 height 9
click at [260, 47] on select "Today Yesterday Custom Range" at bounding box center [279, 51] width 38 height 9
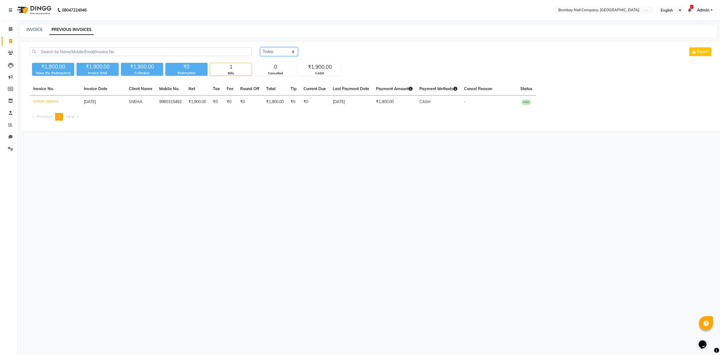
click at [279, 53] on select "Today Yesterday Custom Range" at bounding box center [279, 51] width 38 height 9
select select "today"
click at [260, 47] on select "Today Yesterday Custom Range" at bounding box center [279, 51] width 38 height 9
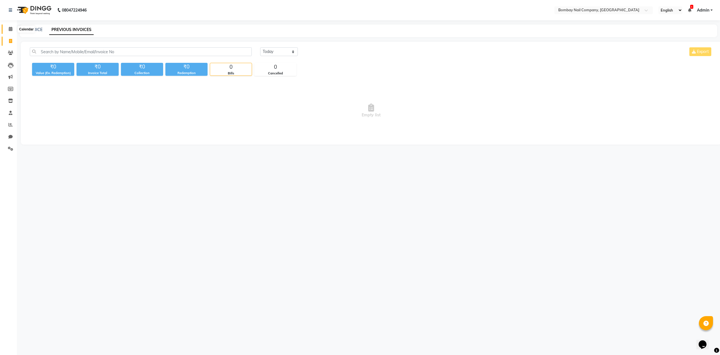
click at [12, 30] on icon at bounding box center [11, 29] width 4 height 4
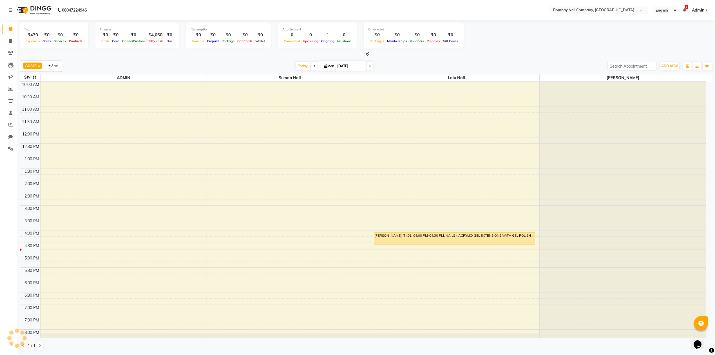
click at [134, 61] on div "ADMIN x Lalu Nail x Sanjay Nail x Suman Nail x +3 Select All ADMIN Suman Nail L…" at bounding box center [366, 65] width 692 height 11
click at [58, 64] on span at bounding box center [55, 65] width 11 height 11
click at [89, 67] on div "Today Mon 01-09-2025" at bounding box center [334, 66] width 539 height 8
click at [394, 57] on div "Total ₹470 Expenses ₹0 Sales ₹0 Services ₹0 Products Finance ₹0 Cash ₹0 Card ₹0…" at bounding box center [366, 187] width 698 height 334
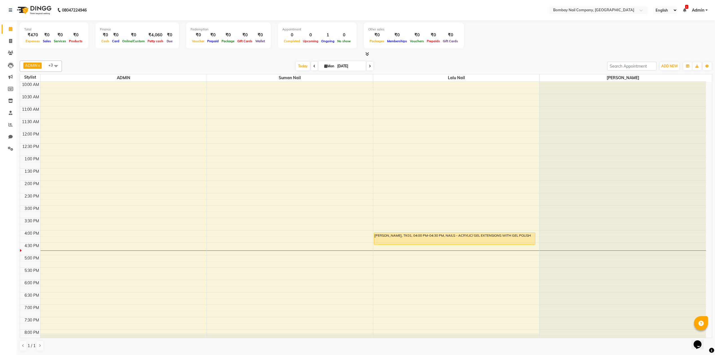
click at [394, 57] on div "Total ₹470 Expenses ₹0 Sales ₹0 Services ₹0 Products Finance ₹0 Cash ₹0 Card ₹0…" at bounding box center [366, 187] width 698 height 334
click at [11, 132] on link "Chat" at bounding box center [9, 136] width 14 height 9
select select "100"
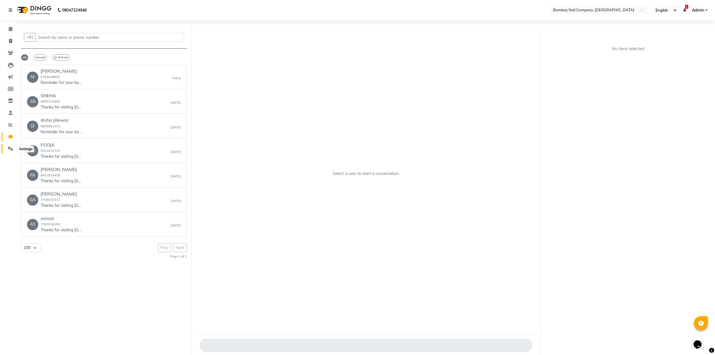
click at [10, 145] on span at bounding box center [11, 148] width 10 height 6
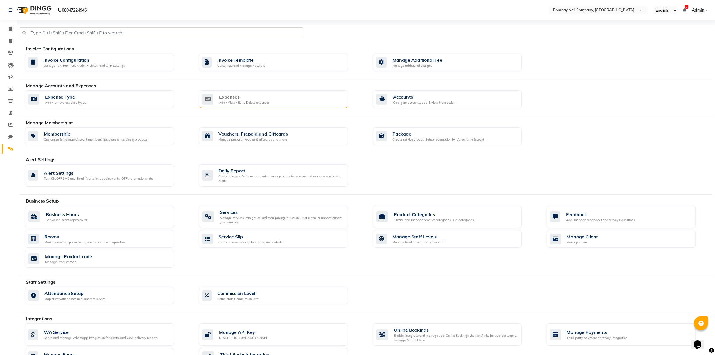
click at [256, 98] on div "Expenses" at bounding box center [244, 96] width 50 height 7
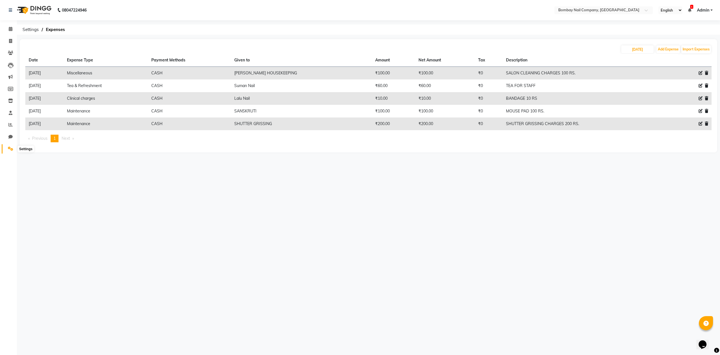
click at [10, 147] on icon at bounding box center [10, 148] width 5 height 4
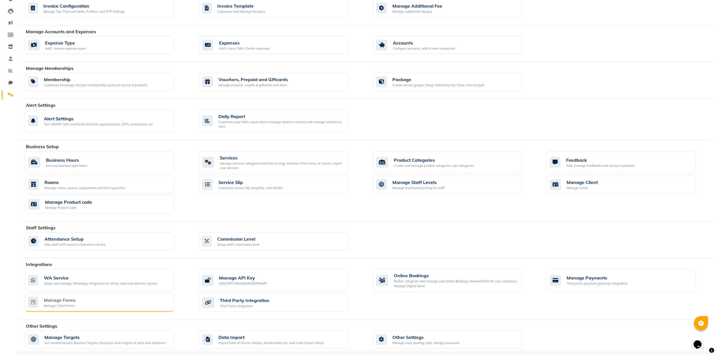
scroll to position [58, 0]
click at [7, 91] on span at bounding box center [11, 94] width 10 height 6
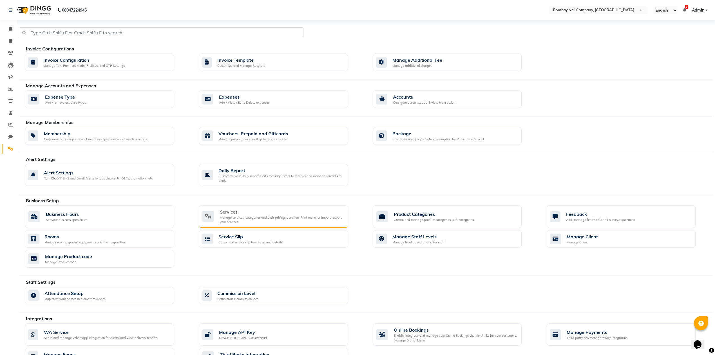
click at [259, 219] on div "Manage services, categories and their pricing, duration. Print menu, or import,…" at bounding box center [282, 219] width 124 height 9
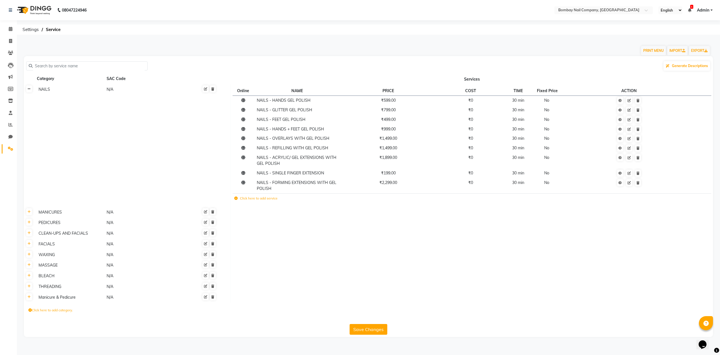
click at [28, 89] on icon at bounding box center [29, 88] width 3 height 3
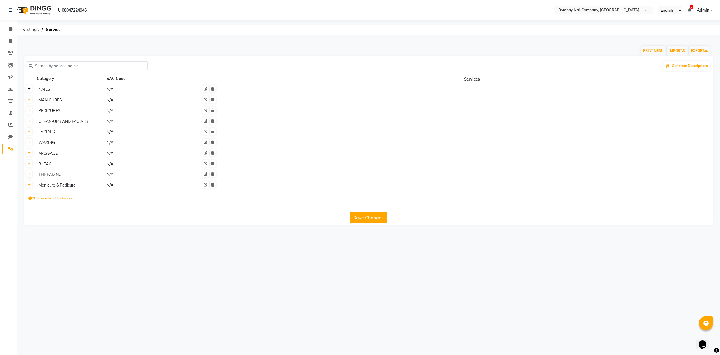
click at [28, 89] on icon at bounding box center [29, 88] width 3 height 3
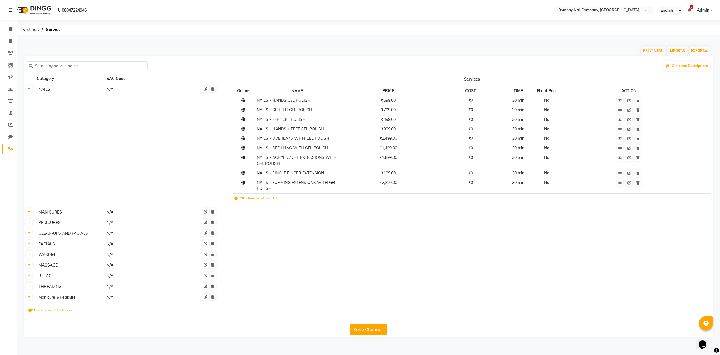
click at [29, 91] on link at bounding box center [29, 88] width 6 height 7
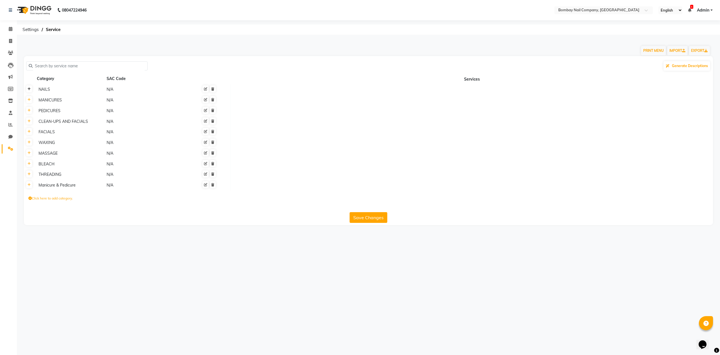
click at [29, 89] on icon at bounding box center [29, 88] width 3 height 3
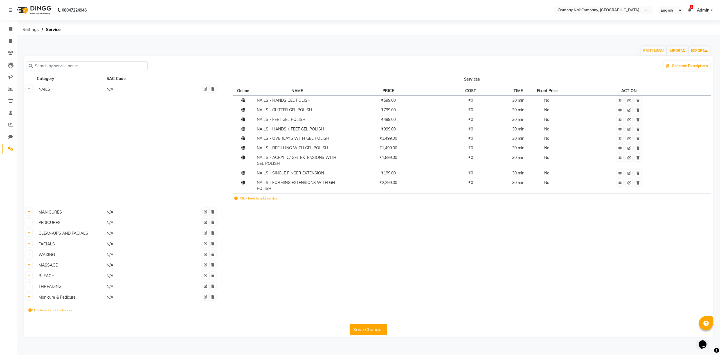
click at [28, 87] on icon at bounding box center [29, 88] width 3 height 3
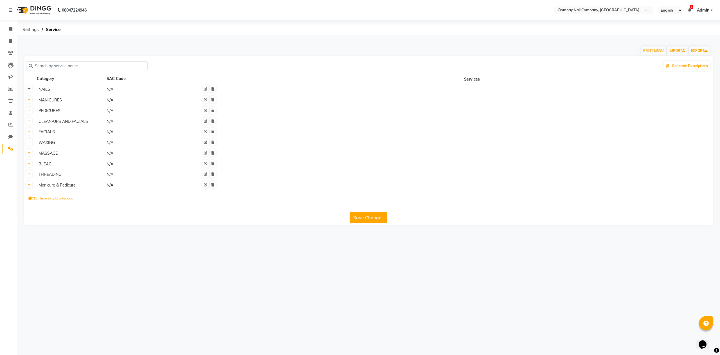
click at [30, 90] on icon at bounding box center [29, 88] width 3 height 3
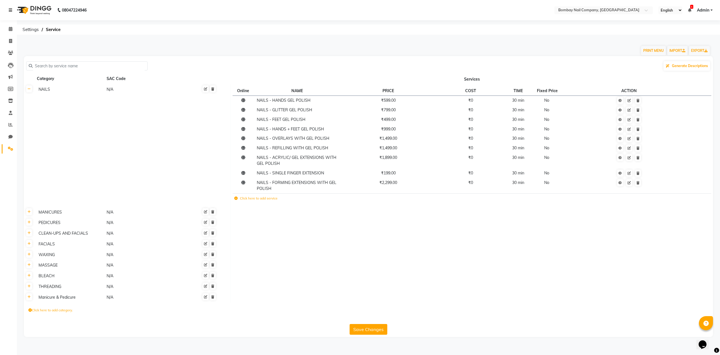
click at [9, 10] on icon at bounding box center [10, 10] width 3 height 4
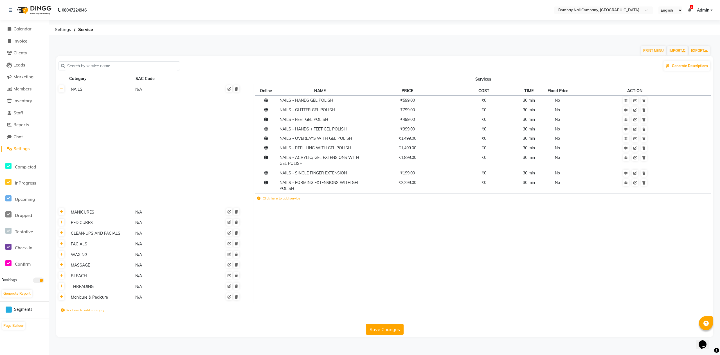
click at [286, 198] on label "Click here to add service" at bounding box center [278, 198] width 43 height 5
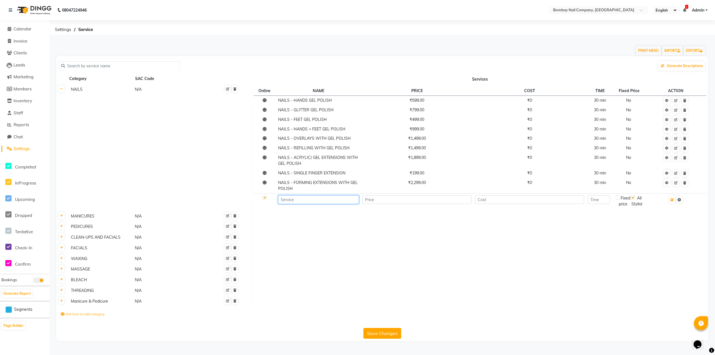
click at [290, 197] on input at bounding box center [318, 199] width 81 height 9
click at [302, 199] on input "Gel" at bounding box center [318, 199] width 81 height 9
click at [335, 205] on td "Gel re" at bounding box center [318, 200] width 84 height 15
click at [313, 199] on input "Gel re" at bounding box center [318, 199] width 81 height 9
type input "Gel removal"
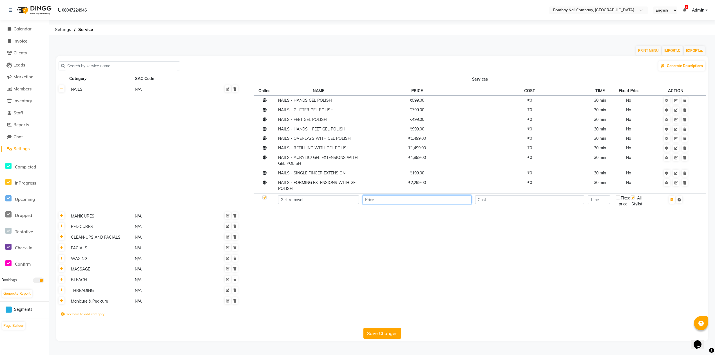
click at [459, 198] on input "number" at bounding box center [416, 199] width 109 height 9
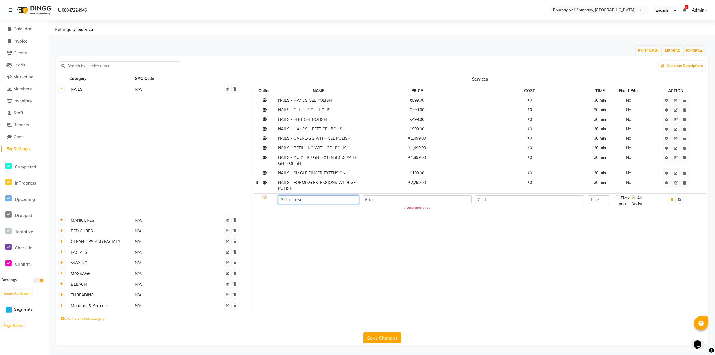
scroll to position [1, 0]
click at [435, 199] on input "number" at bounding box center [416, 199] width 109 height 9
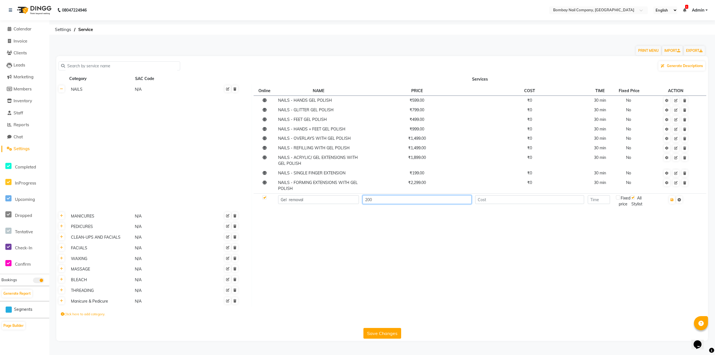
type input "200"
click at [610, 200] on input "number" at bounding box center [598, 199] width 22 height 9
type input "15"
click at [673, 198] on icon "button" at bounding box center [671, 199] width 3 height 3
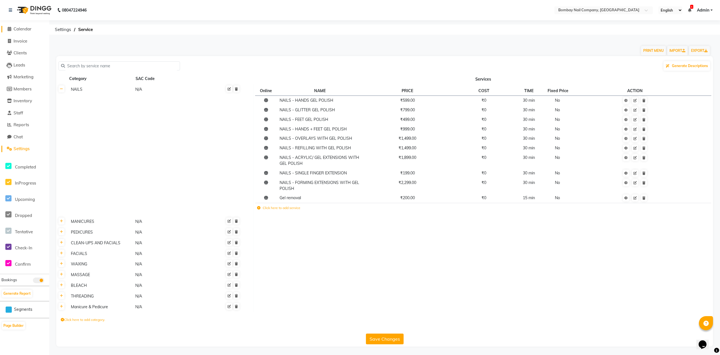
click at [16, 28] on span "Calendar" at bounding box center [23, 28] width 18 height 5
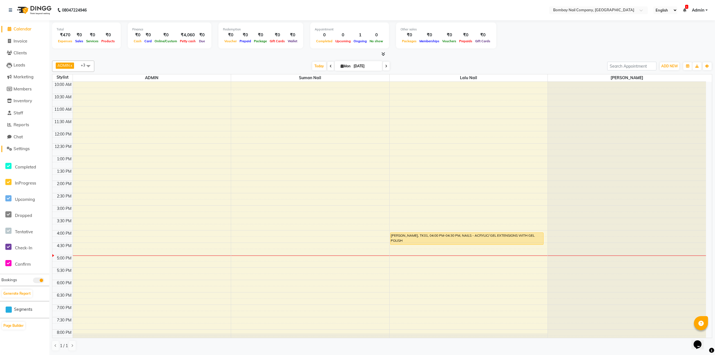
click at [26, 149] on span "Settings" at bounding box center [22, 148] width 16 height 5
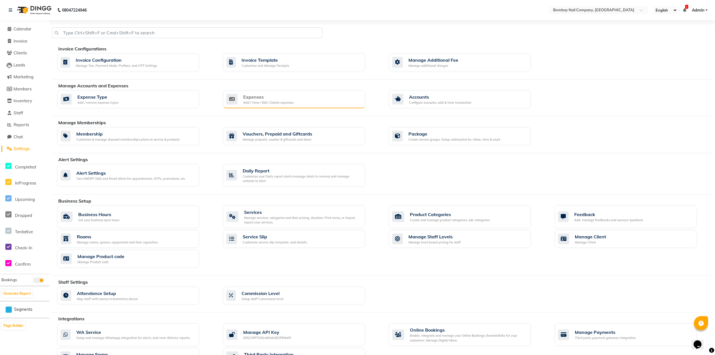
click at [284, 100] on div "Add / View / Edit / Delete expenses" at bounding box center [268, 102] width 50 height 5
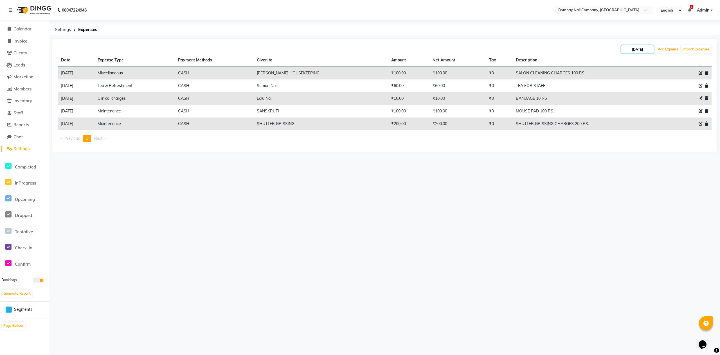
click at [640, 48] on input "[DATE]" at bounding box center [638, 49] width 32 height 8
select select "9"
select select "2025"
click at [606, 51] on div "01-09-2025 Jan Feb Mar Apr May Jun Jul Aug Sep Oct Nov Dec 2015 2016 2017 2018 …" at bounding box center [385, 49] width 654 height 9
click at [19, 30] on span "Calendar" at bounding box center [23, 28] width 18 height 5
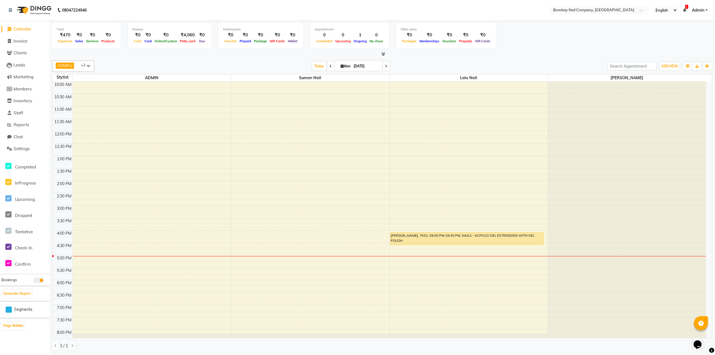
click at [383, 53] on icon at bounding box center [383, 54] width 4 height 4
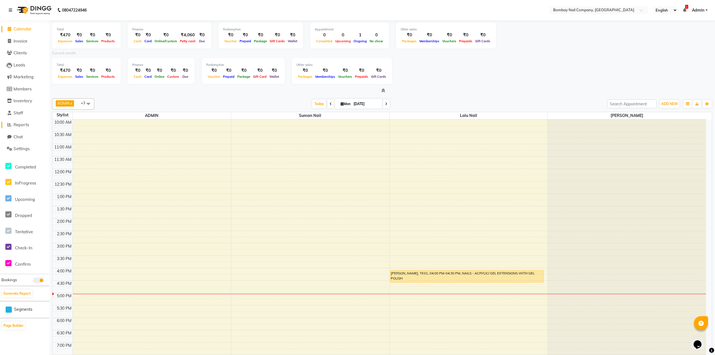
click at [16, 124] on span "Reports" at bounding box center [21, 124] width 15 height 5
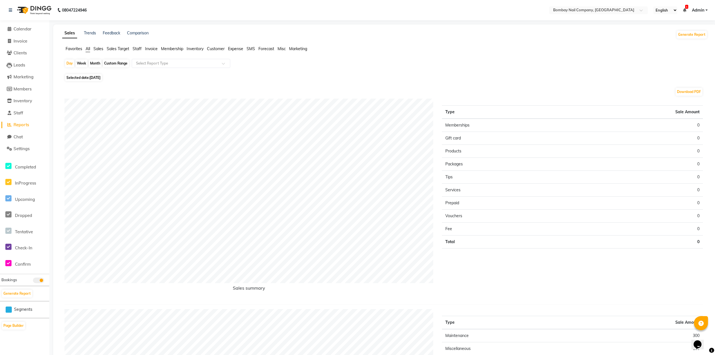
click at [95, 64] on div "Month" at bounding box center [95, 63] width 13 height 8
select select "9"
select select "2025"
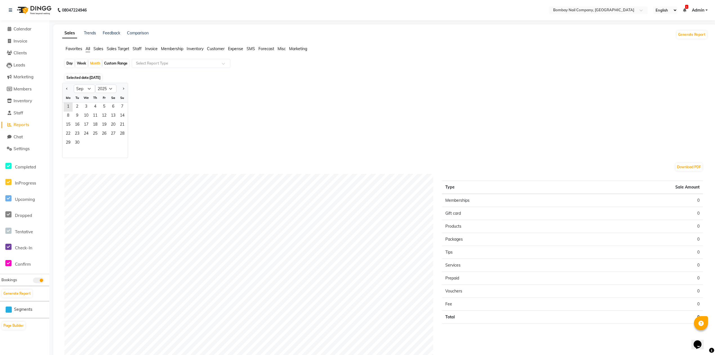
click at [207, 127] on div "Jan Feb Mar Apr May Jun Jul Aug Sep Oct Nov Dec 2015 2016 2017 2018 2019 2020 2…" at bounding box center [384, 120] width 645 height 75
click at [155, 63] on input "text" at bounding box center [175, 63] width 81 height 6
type input "staff"
click at [164, 87] on div "Staff by service" at bounding box center [181, 85] width 98 height 11
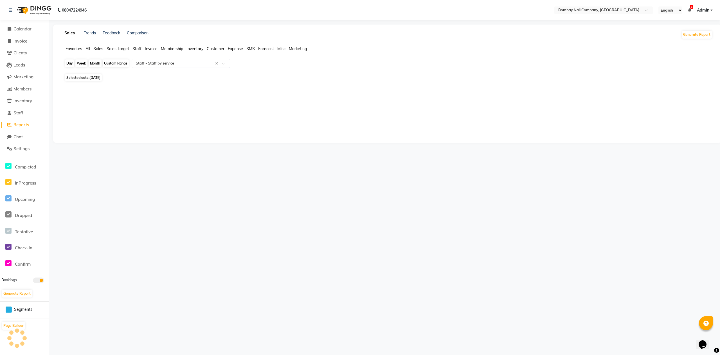
click at [98, 62] on div "Month" at bounding box center [95, 63] width 13 height 8
select select "9"
select select "2025"
click at [70, 66] on div "Day" at bounding box center [69, 63] width 9 height 8
select select "9"
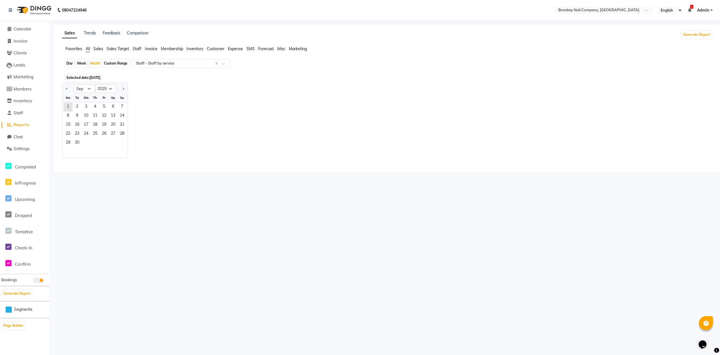
select select "2025"
click at [79, 88] on select "Jan Feb Mar Apr May Jun Jul Aug Sep Oct Nov Dec" at bounding box center [84, 88] width 21 height 8
select select "8"
click at [74, 84] on select "Jan Feb Mar Apr May Jun Jul Aug Sep Oct Nov Dec" at bounding box center [84, 88] width 21 height 8
click at [154, 114] on div "Jan Feb Mar Apr May Jun Jul Aug Sep Oct Nov Dec 2015 2016 2017 2018 2019 2020 2…" at bounding box center [387, 120] width 650 height 75
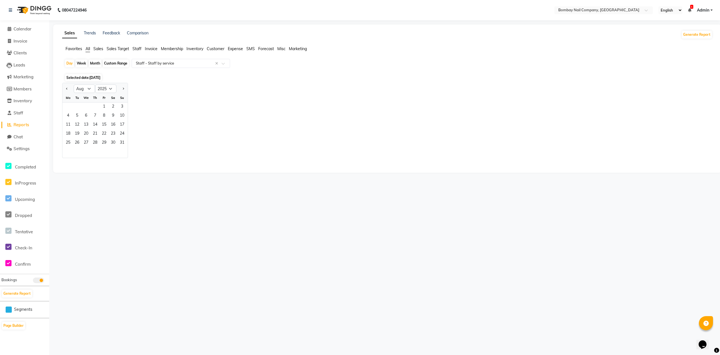
click at [17, 123] on span "Reports" at bounding box center [21, 124] width 15 height 5
click at [19, 29] on span "Calendar" at bounding box center [23, 28] width 18 height 5
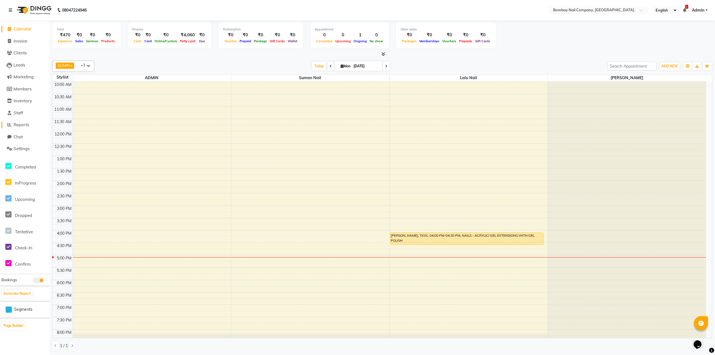
click at [28, 122] on span "Reports" at bounding box center [21, 124] width 15 height 5
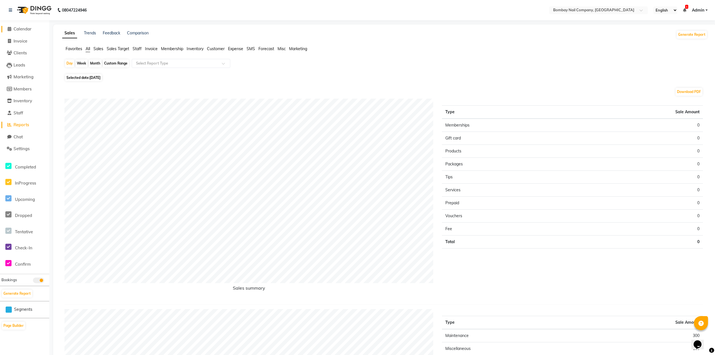
click at [14, 28] on span "Calendar" at bounding box center [23, 28] width 18 height 5
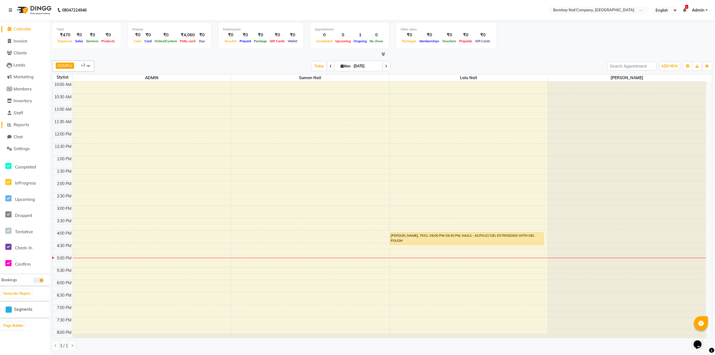
click at [25, 123] on span "Reports" at bounding box center [21, 124] width 15 height 5
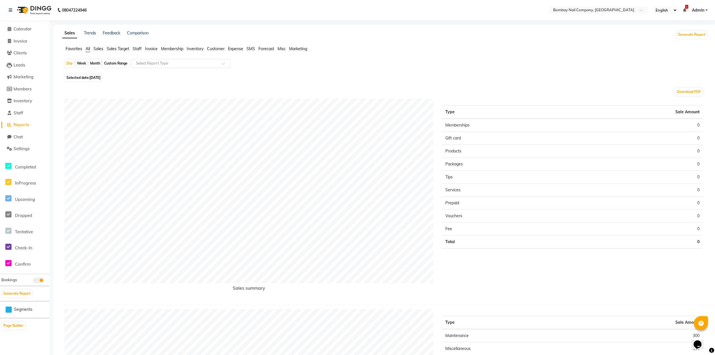
click at [142, 64] on input "text" at bounding box center [175, 63] width 81 height 6
click at [149, 61] on input "text" at bounding box center [175, 63] width 81 height 6
click at [235, 46] on span "Expense" at bounding box center [235, 48] width 15 height 5
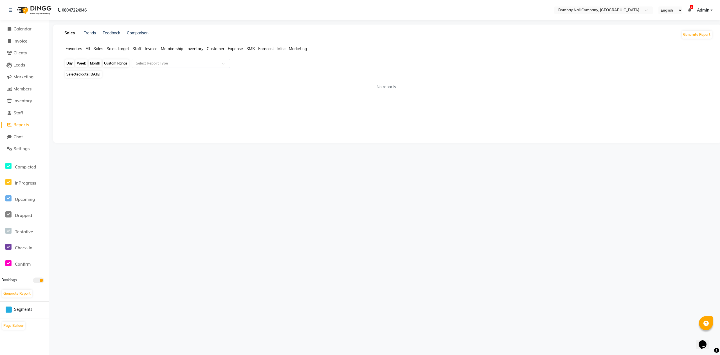
click at [70, 63] on div "Day" at bounding box center [69, 63] width 9 height 8
select select "9"
select select "2025"
click at [68, 104] on span "1" at bounding box center [68, 103] width 9 height 9
click at [148, 66] on input "text" at bounding box center [175, 63] width 81 height 6
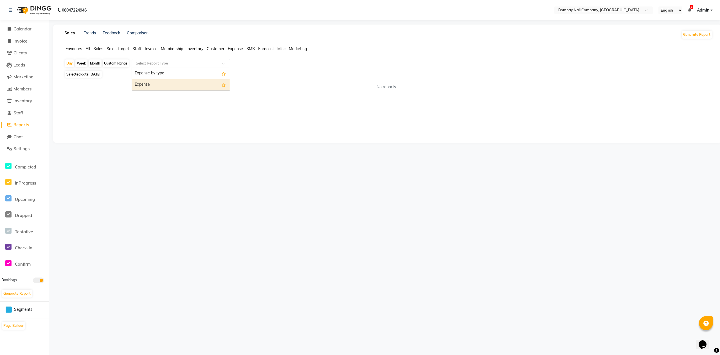
click at [147, 80] on div "Expense" at bounding box center [181, 84] width 98 height 11
select select "full_report"
select select "csv"
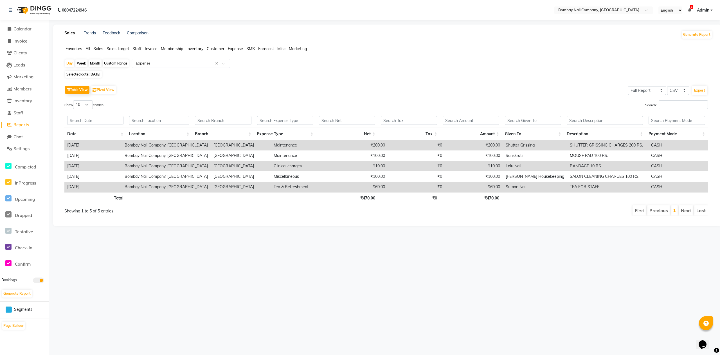
click at [150, 84] on div "Table View Pivot View Select Full Report Filtered Report Select CSV PDF Export …" at bounding box center [386, 149] width 653 height 141
click at [82, 62] on div "Week" at bounding box center [81, 63] width 12 height 8
select select "9"
select select "2025"
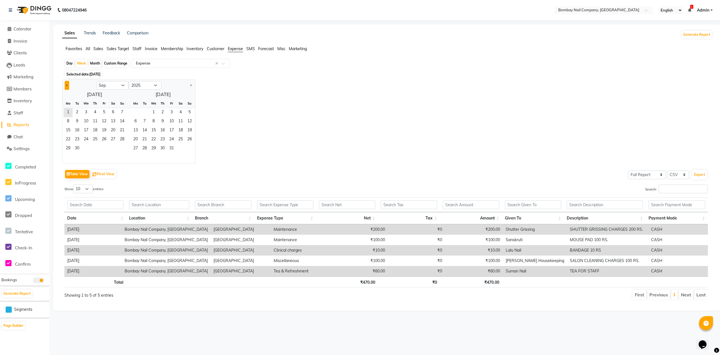
click at [65, 88] on button "Previous month" at bounding box center [67, 85] width 5 height 9
select select "8"
click at [101, 113] on span "1" at bounding box center [104, 112] width 9 height 9
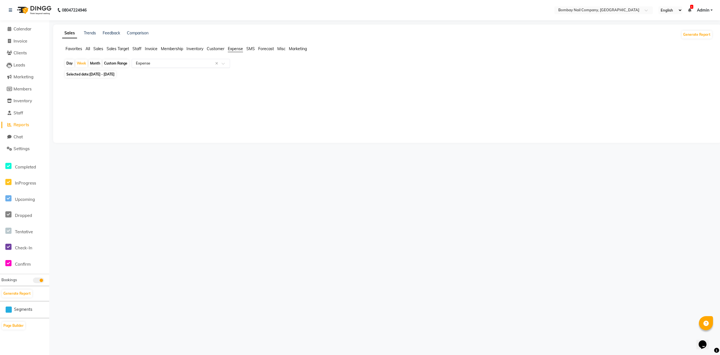
click at [143, 64] on input "text" at bounding box center [175, 63] width 81 height 6
click at [145, 84] on div "Expense" at bounding box center [181, 84] width 98 height 11
click at [8, 31] on icon at bounding box center [10, 29] width 4 height 4
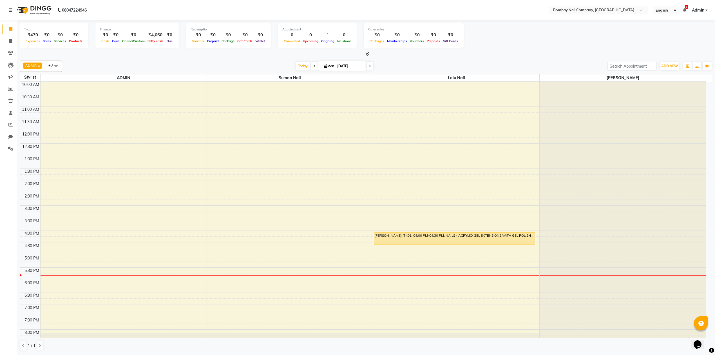
click at [10, 8] on link at bounding box center [12, 10] width 6 height 16
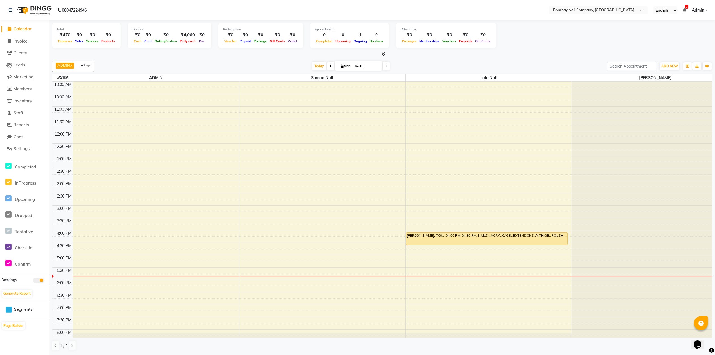
click at [555, 41] on div "Total ₹470 Expenses ₹0 Sales ₹0 Services ₹0 Products Finance ₹0 Cash ₹0 Card ₹0…" at bounding box center [382, 37] width 660 height 28
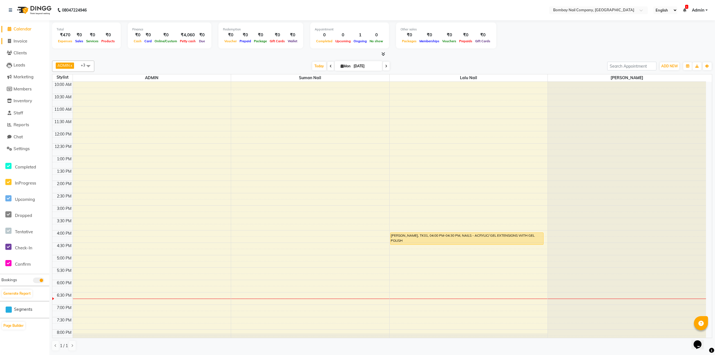
click at [11, 42] on span at bounding box center [9, 41] width 8 height 6
select select "service"
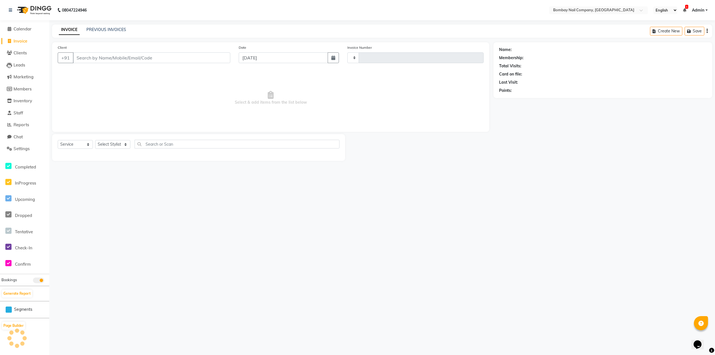
type input "0005"
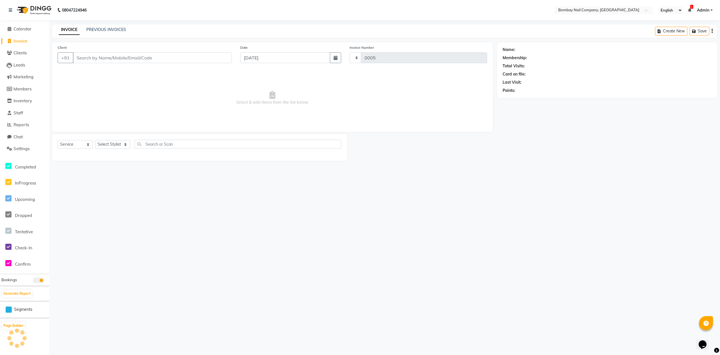
select select "8782"
click at [101, 56] on input "Client" at bounding box center [152, 57] width 159 height 11
type input "9850364692"
click at [221, 61] on button "Add Client" at bounding box center [217, 57] width 29 height 11
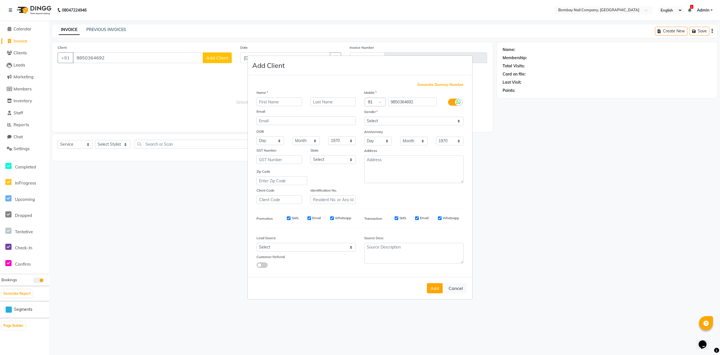
click at [267, 102] on input "text" at bounding box center [280, 101] width 46 height 9
type input "sandhya"
click at [332, 101] on input "text" at bounding box center [334, 101] width 46 height 9
type input "pawar"
click at [407, 120] on select "Select [DEMOGRAPHIC_DATA] [DEMOGRAPHIC_DATA] Other Prefer Not To Say" at bounding box center [413, 120] width 99 height 9
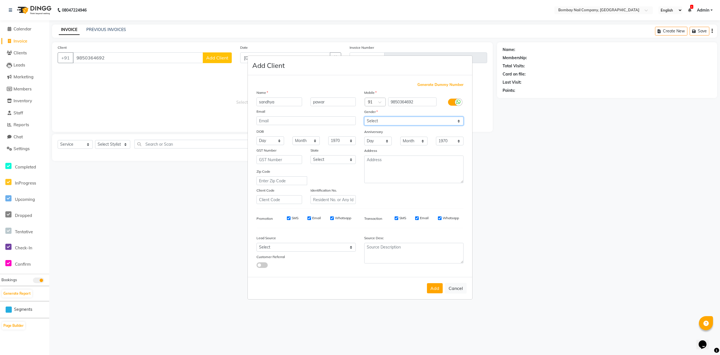
select select "[DEMOGRAPHIC_DATA]"
click at [364, 117] on select "Select [DEMOGRAPHIC_DATA] [DEMOGRAPHIC_DATA] Other Prefer Not To Say" at bounding box center [413, 120] width 99 height 9
click at [435, 286] on button "Add" at bounding box center [435, 288] width 16 height 10
select select
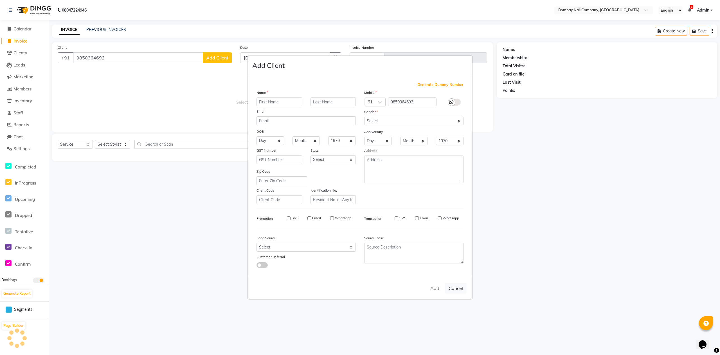
select select
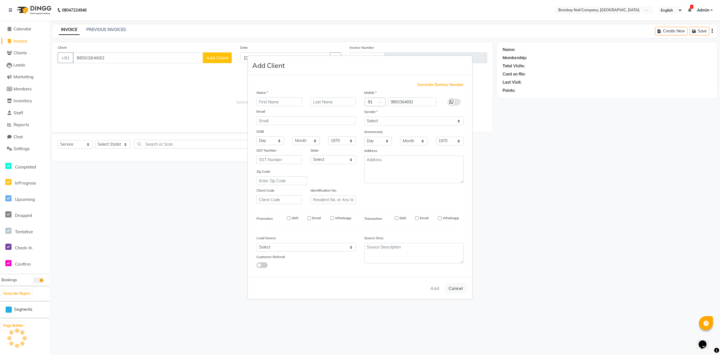
checkbox input "false"
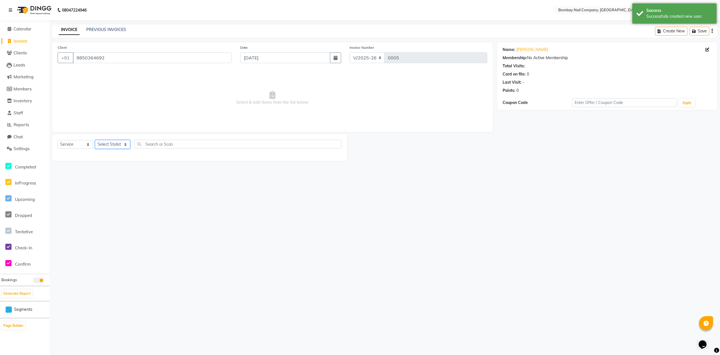
click at [113, 145] on select "Select Stylist ADMIN Lalu Nail Sanjay Nail [PERSON_NAME] Nail" at bounding box center [112, 144] width 35 height 9
select select "90121"
click at [95, 140] on select "Select Stylist ADMIN Lalu Nail Sanjay Nail [PERSON_NAME] Nail" at bounding box center [112, 144] width 35 height 9
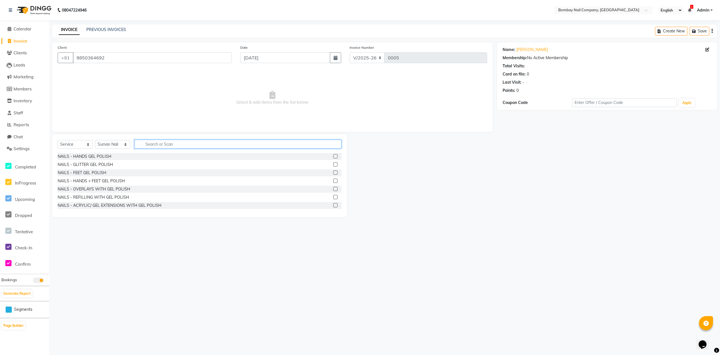
click at [152, 144] on input "text" at bounding box center [237, 144] width 207 height 9
click at [333, 156] on label at bounding box center [335, 156] width 4 height 4
click at [333, 156] on input "checkbox" at bounding box center [335, 156] width 4 height 4
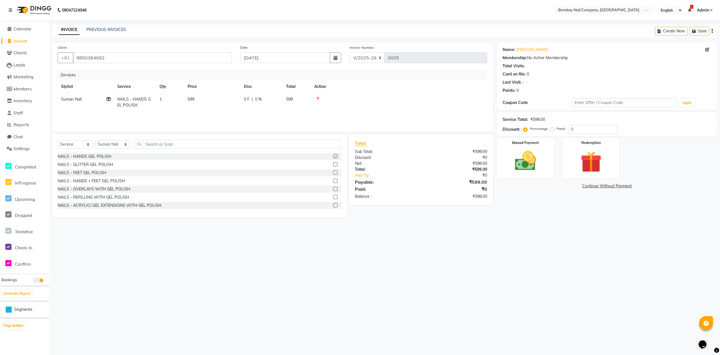
checkbox input "false"
click at [333, 173] on label at bounding box center [335, 172] width 4 height 4
click at [333, 173] on input "checkbox" at bounding box center [335, 173] width 4 height 4
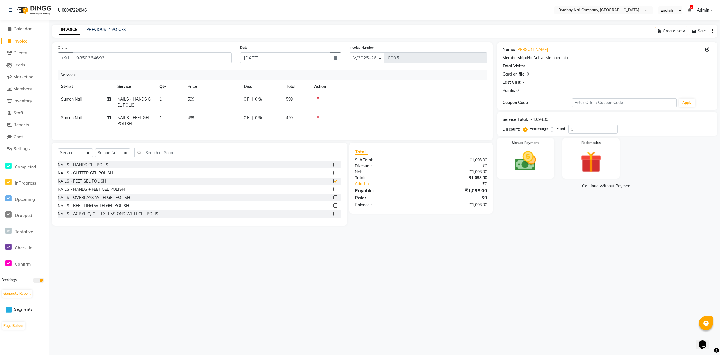
checkbox input "false"
click at [192, 99] on span "599" at bounding box center [191, 99] width 7 height 5
select select "90121"
click at [221, 98] on input "599" at bounding box center [239, 100] width 50 height 9
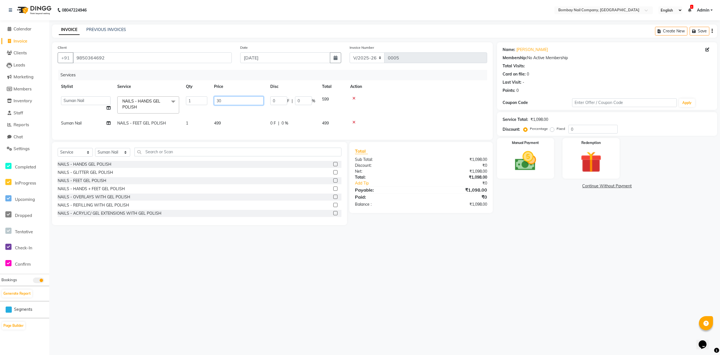
type input "300"
click at [397, 112] on tbody "ADMIN Lalu Nail Sanjay Nail [PERSON_NAME] Nail NAILS - HANDS GEL POLISH x NAILS…" at bounding box center [273, 111] width 430 height 37
click at [397, 112] on td at bounding box center [399, 120] width 176 height 19
click at [532, 157] on img at bounding box center [526, 160] width 36 height 25
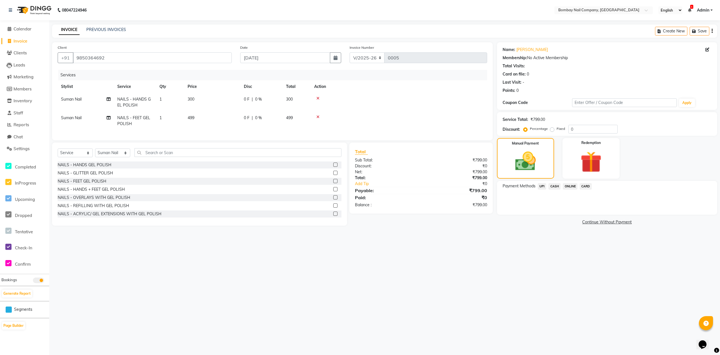
click at [553, 186] on span "CASH" at bounding box center [555, 186] width 12 height 6
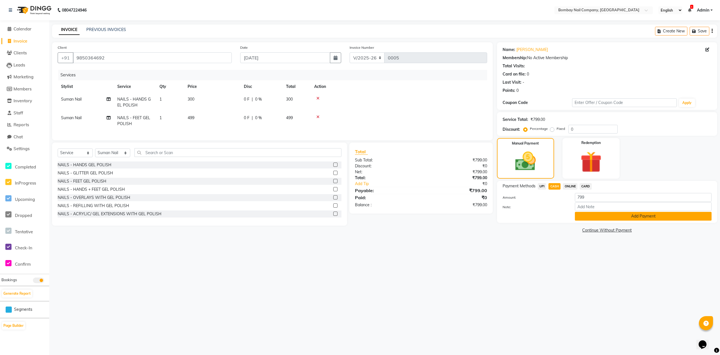
click at [598, 216] on button "Add Payment" at bounding box center [643, 216] width 137 height 9
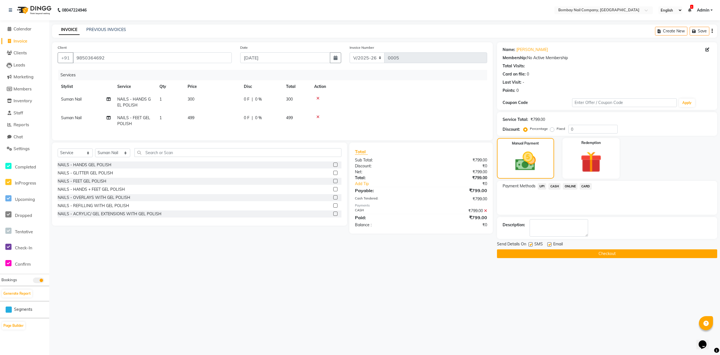
click at [597, 253] on button "Checkout" at bounding box center [607, 253] width 220 height 9
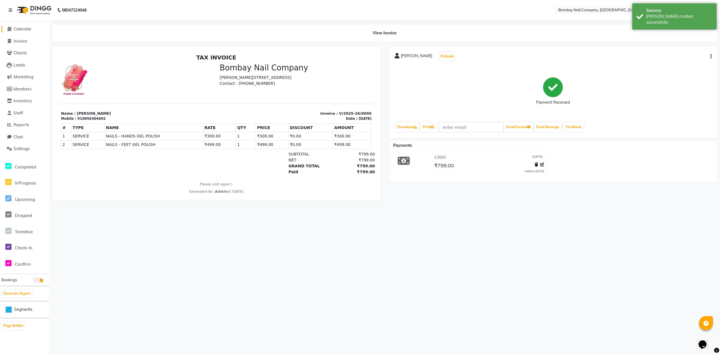
click at [25, 27] on span "Calendar" at bounding box center [23, 28] width 18 height 5
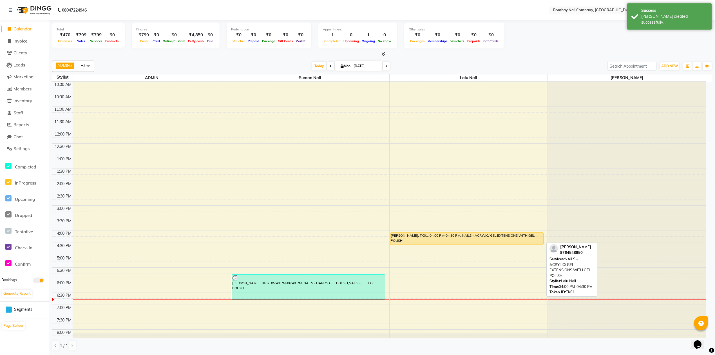
click at [398, 239] on div "[PERSON_NAME], TK01, 04:00 PM-04:30 PM, NAILS - ACRYLIC/ GEL EXTENSIONS WITH GE…" at bounding box center [466, 238] width 153 height 12
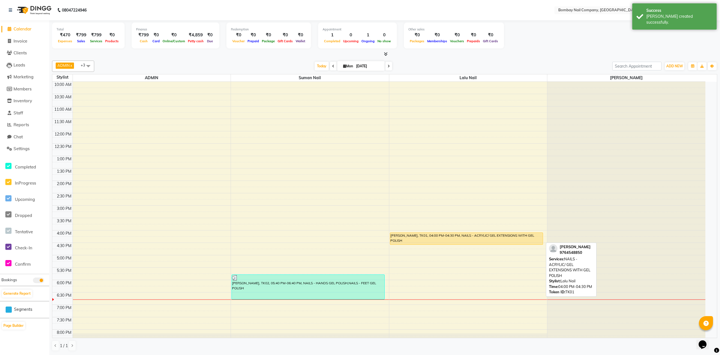
select select "1"
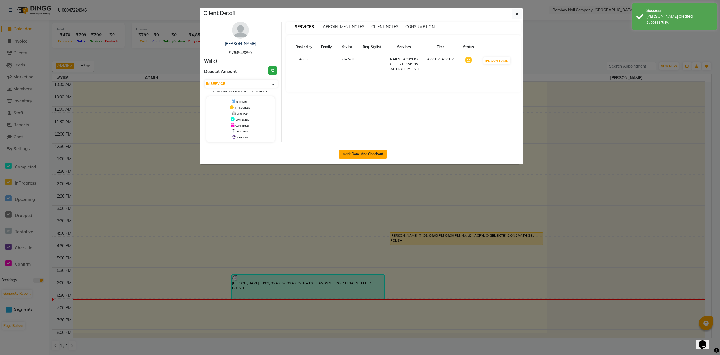
click at [373, 154] on button "Mark Done And Checkout" at bounding box center [363, 153] width 48 height 9
select select "service"
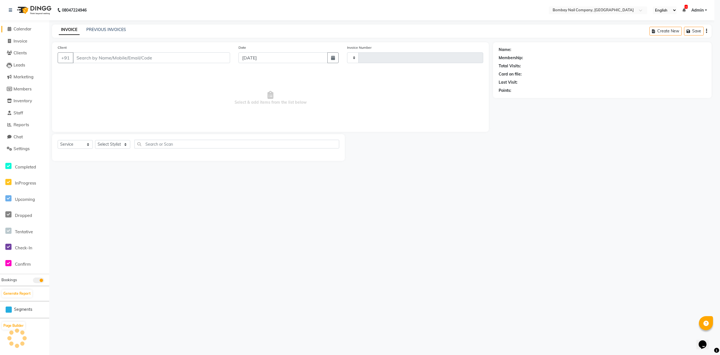
type input "0006"
select select "8782"
type input "9764548850"
select select "90118"
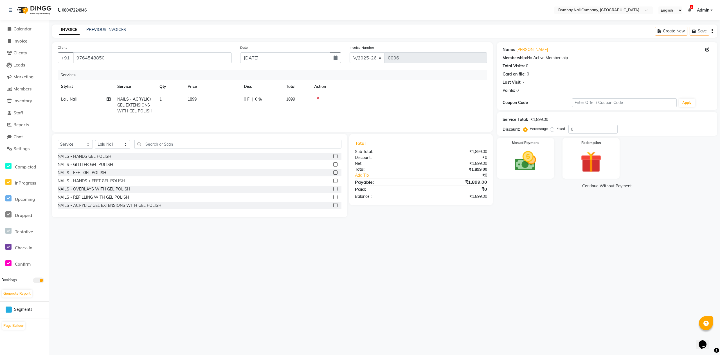
click at [194, 97] on span "1899" at bounding box center [192, 99] width 9 height 5
select select "90118"
click at [220, 98] on input "1899" at bounding box center [239, 100] width 50 height 9
type input "1300"
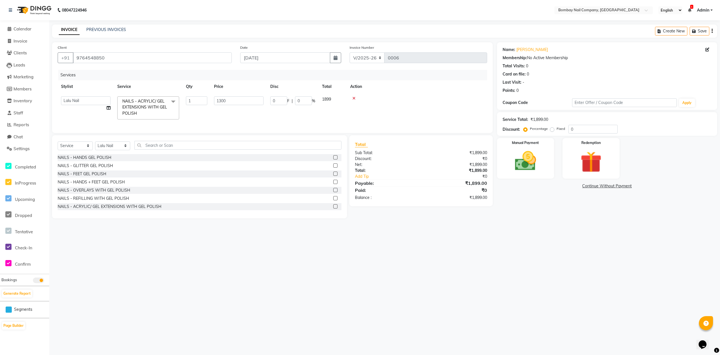
click at [244, 112] on tr "ADMIN Lalu Nail Sanjay Nail [PERSON_NAME] Nail NAILS - ACRYLIC/ GEL EXTENSIONS …" at bounding box center [273, 108] width 430 height 30
click at [23, 148] on span "Settings" at bounding box center [22, 148] width 16 height 5
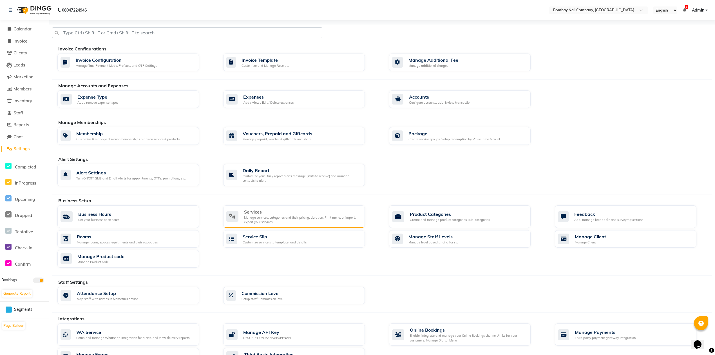
click at [269, 209] on div "Services" at bounding box center [302, 211] width 116 height 7
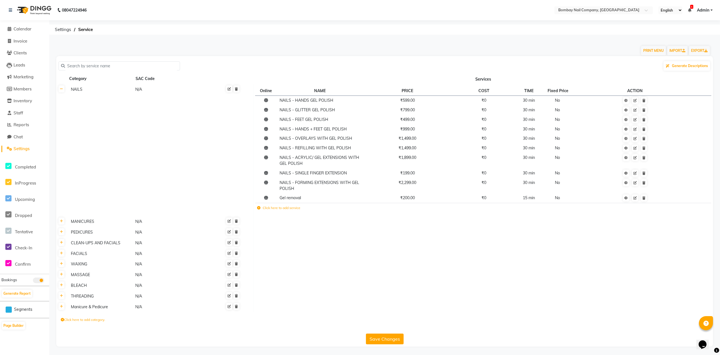
click at [277, 212] on td "Click here to add service" at bounding box center [385, 209] width 260 height 12
click at [277, 208] on label "Click here to add service" at bounding box center [278, 207] width 43 height 5
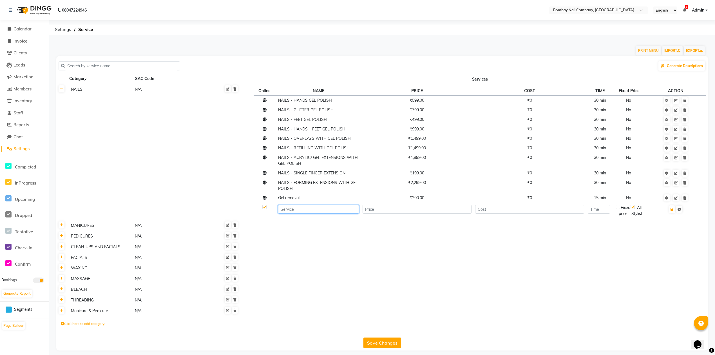
click at [284, 207] on input at bounding box center [318, 209] width 81 height 9
type input "g"
type input "GLITTER FRENCH"
click at [376, 212] on input "number" at bounding box center [416, 209] width 109 height 9
type input "75"
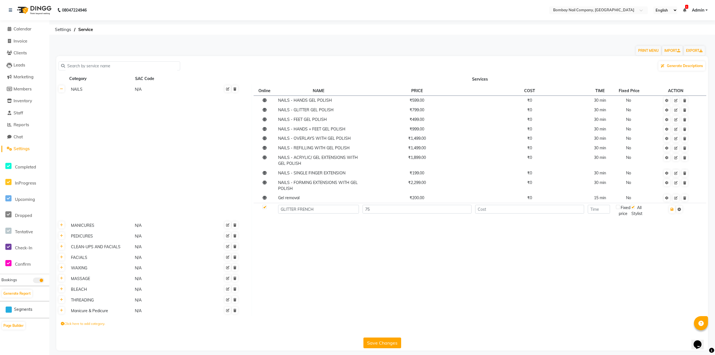
click at [676, 213] on td at bounding box center [675, 210] width 61 height 15
click at [674, 212] on button "button" at bounding box center [672, 209] width 6 height 8
click at [600, 210] on input "number" at bounding box center [598, 209] width 22 height 9
type input "5"
click at [673, 210] on icon "button" at bounding box center [671, 208] width 3 height 3
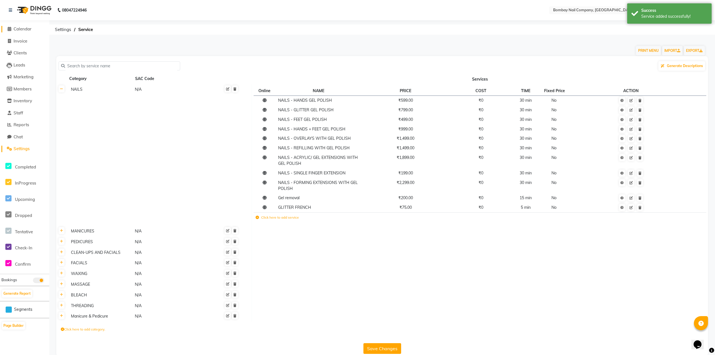
click at [22, 28] on span "Calendar" at bounding box center [23, 28] width 18 height 5
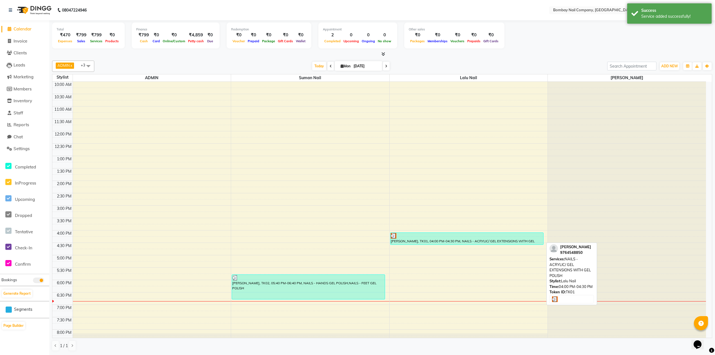
click at [432, 236] on div at bounding box center [467, 236] width 152 height 6
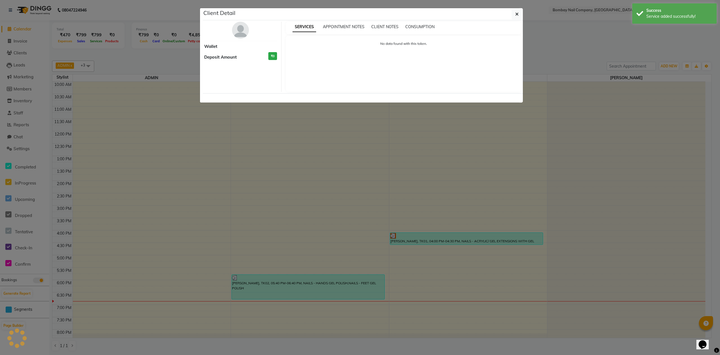
select select "3"
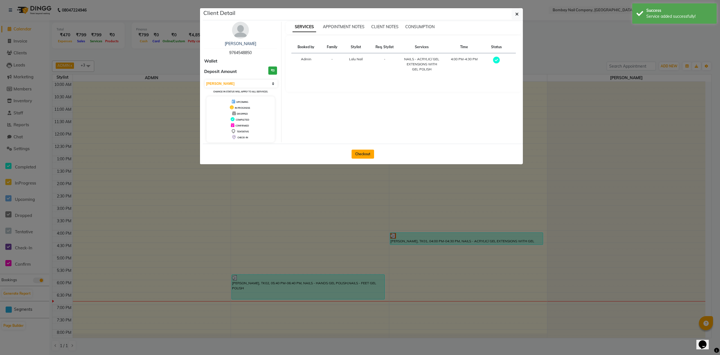
click at [363, 153] on button "Checkout" at bounding box center [363, 153] width 23 height 9
select select "8782"
select select "service"
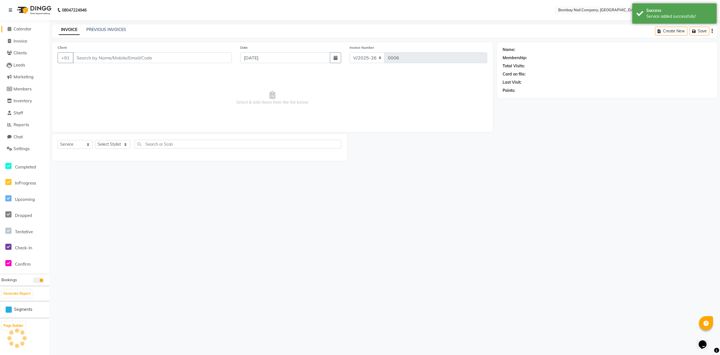
type input "9764548850"
select select "90118"
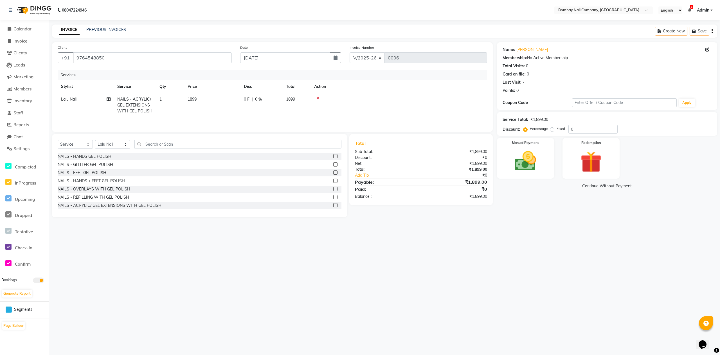
click at [192, 101] on span "1899" at bounding box center [192, 99] width 9 height 5
select select "90118"
click at [219, 99] on input "1899" at bounding box center [239, 100] width 50 height 9
type input "1300"
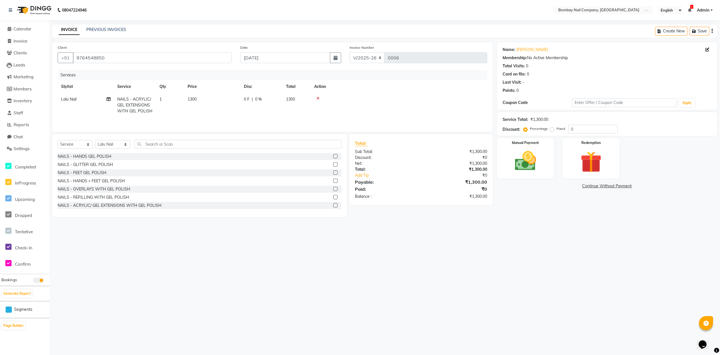
click at [234, 111] on td "1300" at bounding box center [212, 105] width 56 height 24
select select "90118"
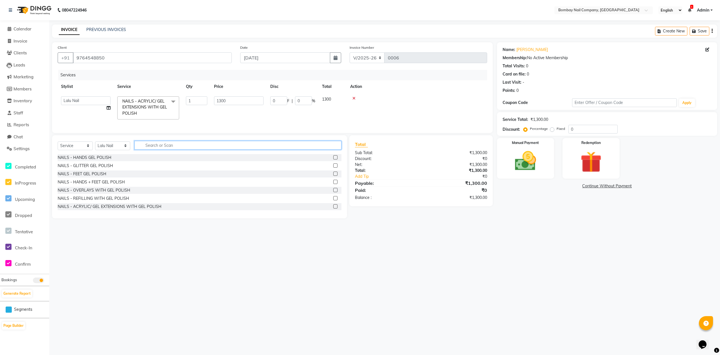
click at [158, 149] on input "text" at bounding box center [237, 145] width 207 height 9
type input "GLI"
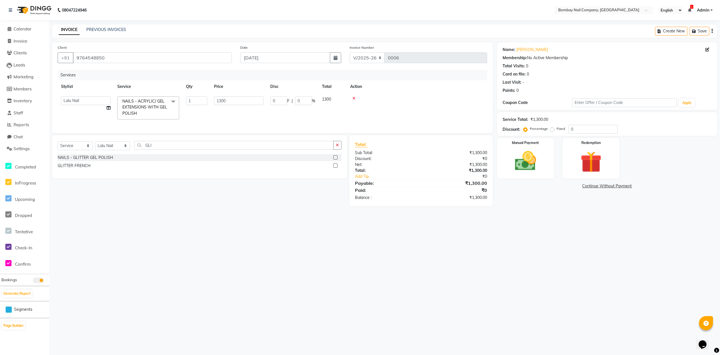
click at [336, 167] on label at bounding box center [335, 165] width 4 height 4
click at [336, 167] on input "checkbox" at bounding box center [335, 166] width 4 height 4
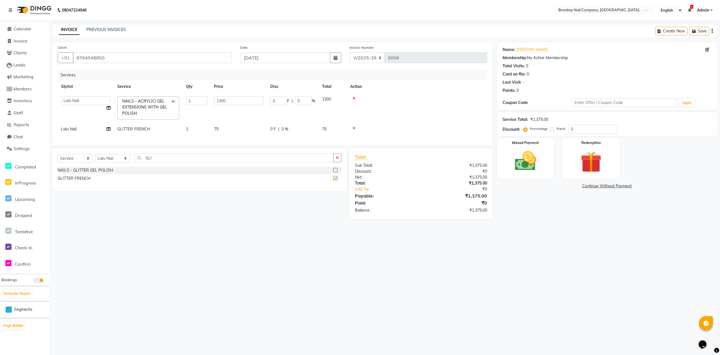
checkbox input "false"
click at [216, 129] on span "75" at bounding box center [216, 128] width 5 height 5
select select "90118"
click at [154, 131] on tr "ADMIN Lalu Nail Sanjay Nail [PERSON_NAME] Nail GLITTER FRENCH x NAILS - HANDS G…" at bounding box center [273, 133] width 430 height 21
type input "2"
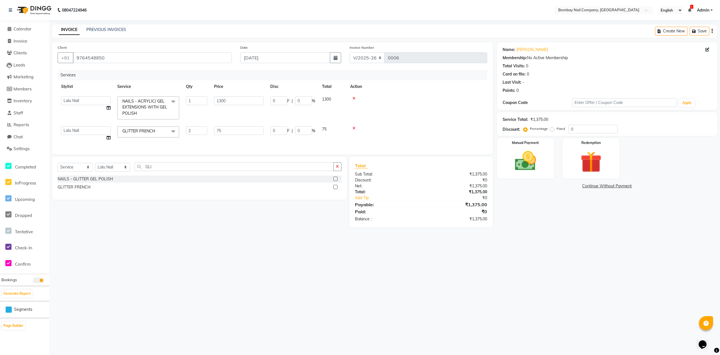
click at [493, 124] on div "Client [PHONE_NUMBER] Date [DATE] Invoice Number V/2025 V/[PHONE_NUMBER] Servic…" at bounding box center [272, 134] width 449 height 185
click at [528, 162] on img at bounding box center [526, 160] width 36 height 25
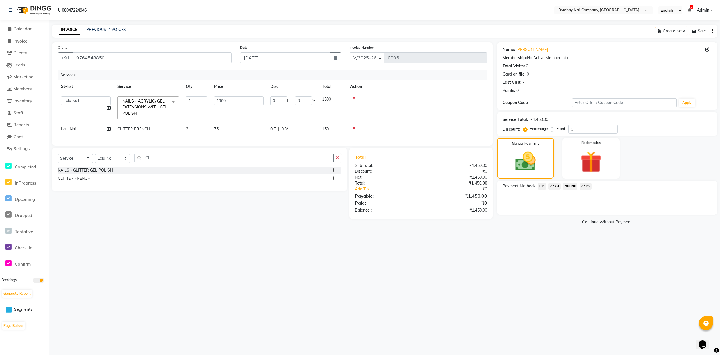
click at [557, 185] on span "CASH" at bounding box center [555, 186] width 12 height 6
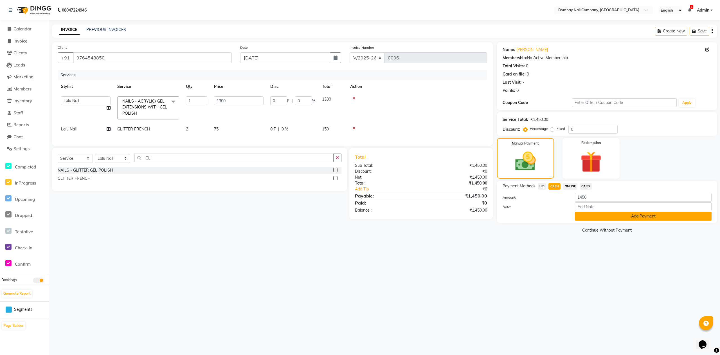
click at [593, 216] on button "Add Payment" at bounding box center [643, 216] width 137 height 9
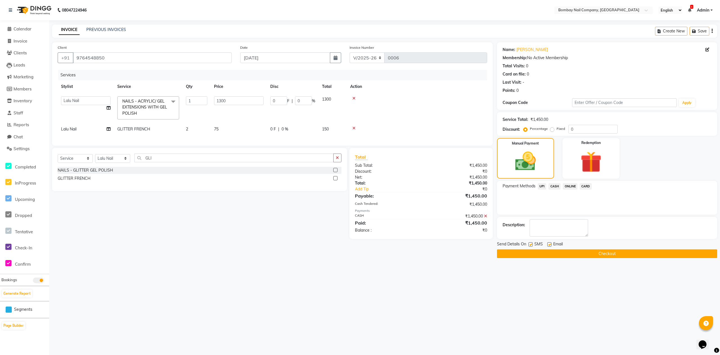
click at [605, 251] on button "Checkout" at bounding box center [607, 253] width 220 height 9
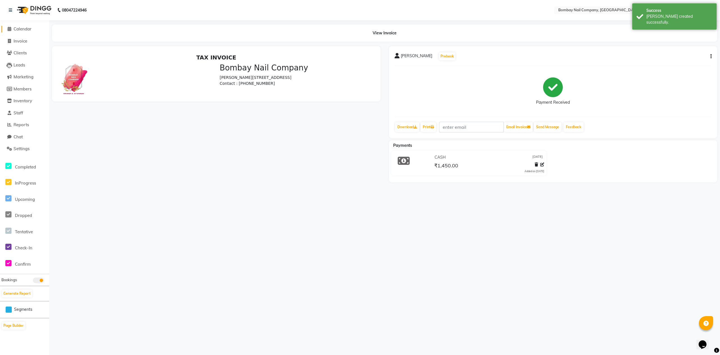
click at [33, 29] on link "Calendar" at bounding box center [24, 29] width 46 height 6
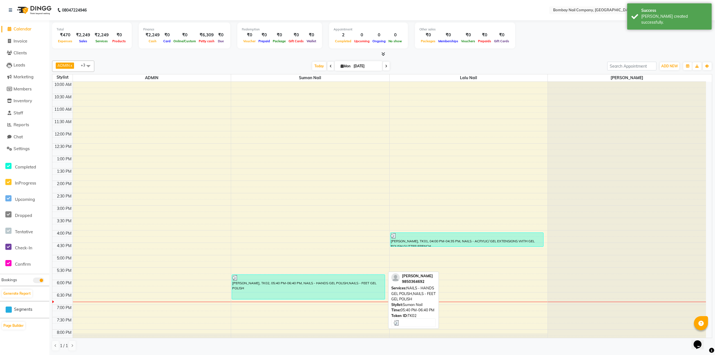
click at [332, 286] on div "[PERSON_NAME], TK02, 05:40 PM-06:40 PM, NAILS - HANDS GEL POLISH,NAILS - FEET G…" at bounding box center [308, 286] width 153 height 24
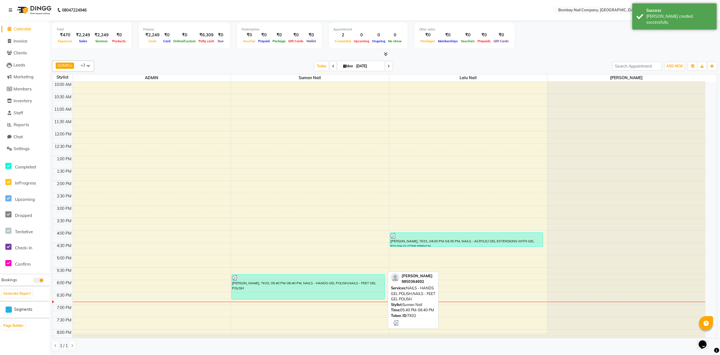
select select "3"
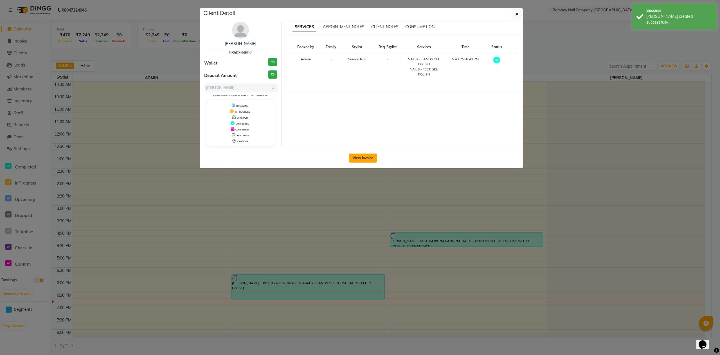
click at [368, 154] on button "View Invoice" at bounding box center [363, 157] width 28 height 9
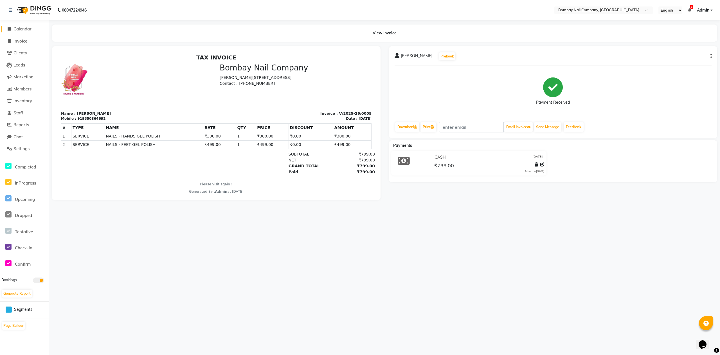
click at [33, 30] on link "Calendar" at bounding box center [24, 29] width 46 height 6
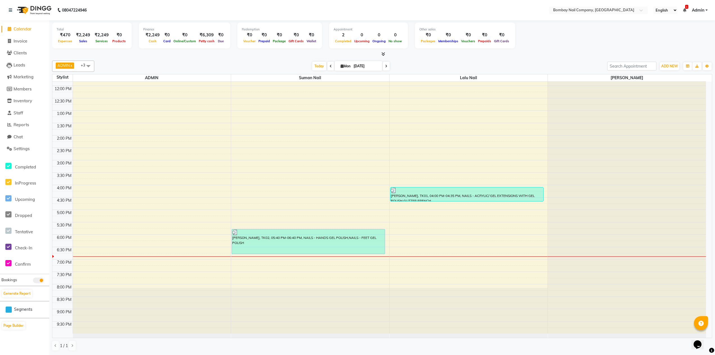
scroll to position [0, 0]
click at [359, 60] on div "ADMIN x Lalu Nail x Sanjay Nail x Suman Nail x +3 Select All ADMIN Suman Nail L…" at bounding box center [382, 205] width 660 height 295
click at [358, 64] on input "[DATE]" at bounding box center [366, 66] width 28 height 8
select select "9"
select select "2025"
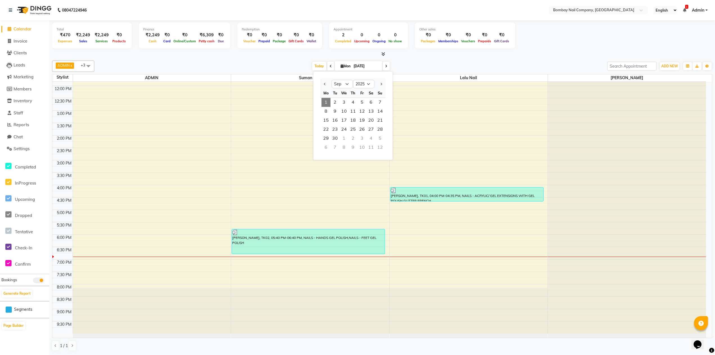
click at [327, 83] on div at bounding box center [325, 83] width 11 height 9
click at [327, 82] on button "Previous month" at bounding box center [324, 83] width 5 height 9
click at [325, 83] on span "Previous month" at bounding box center [325, 84] width 2 height 2
click at [326, 85] on button "Previous month" at bounding box center [324, 83] width 5 height 9
click at [380, 83] on span "Next month" at bounding box center [381, 84] width 2 height 2
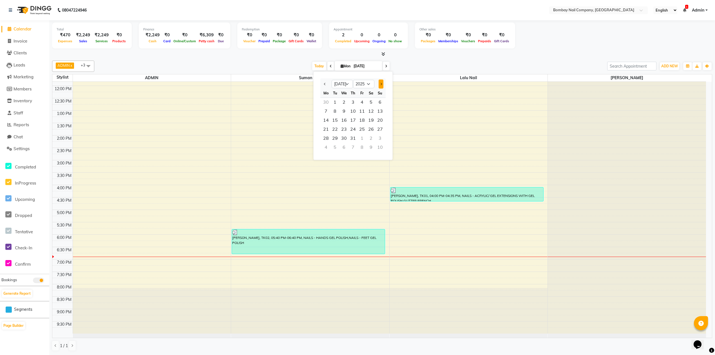
click at [380, 83] on span "Next month" at bounding box center [381, 84] width 2 height 2
select select "8"
click at [401, 60] on div "ADMIN x Lalu Nail x Sanjay Nail x Suman Nail x +3 Select All ADMIN Suman Nail L…" at bounding box center [382, 65] width 660 height 11
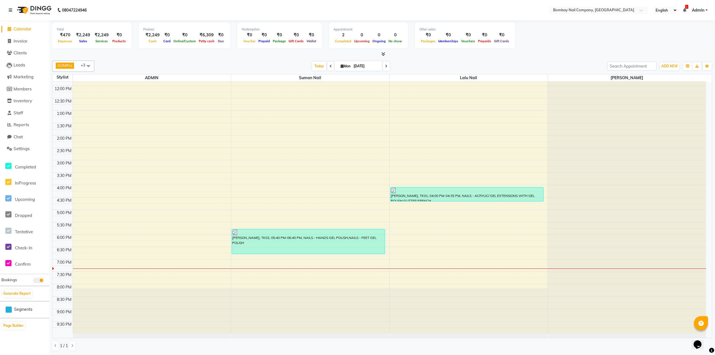
click at [562, 36] on div "Total ₹470 Expenses ₹2,249 Sales ₹2,249 Services ₹0 Products Finance ₹2,249 Cas…" at bounding box center [382, 37] width 660 height 28
click at [607, 33] on div "Total ₹470 Expenses ₹2,249 Sales ₹2,249 Services ₹0 Products Finance ₹2,249 Cas…" at bounding box center [382, 37] width 660 height 28
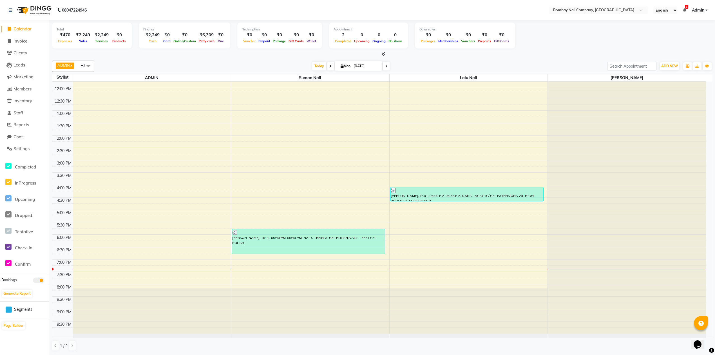
click at [607, 33] on div "Total ₹470 Expenses ₹2,249 Sales ₹2,249 Services ₹0 Products Finance ₹2,249 Cas…" at bounding box center [382, 37] width 660 height 28
